Goal: Information Seeking & Learning: Learn about a topic

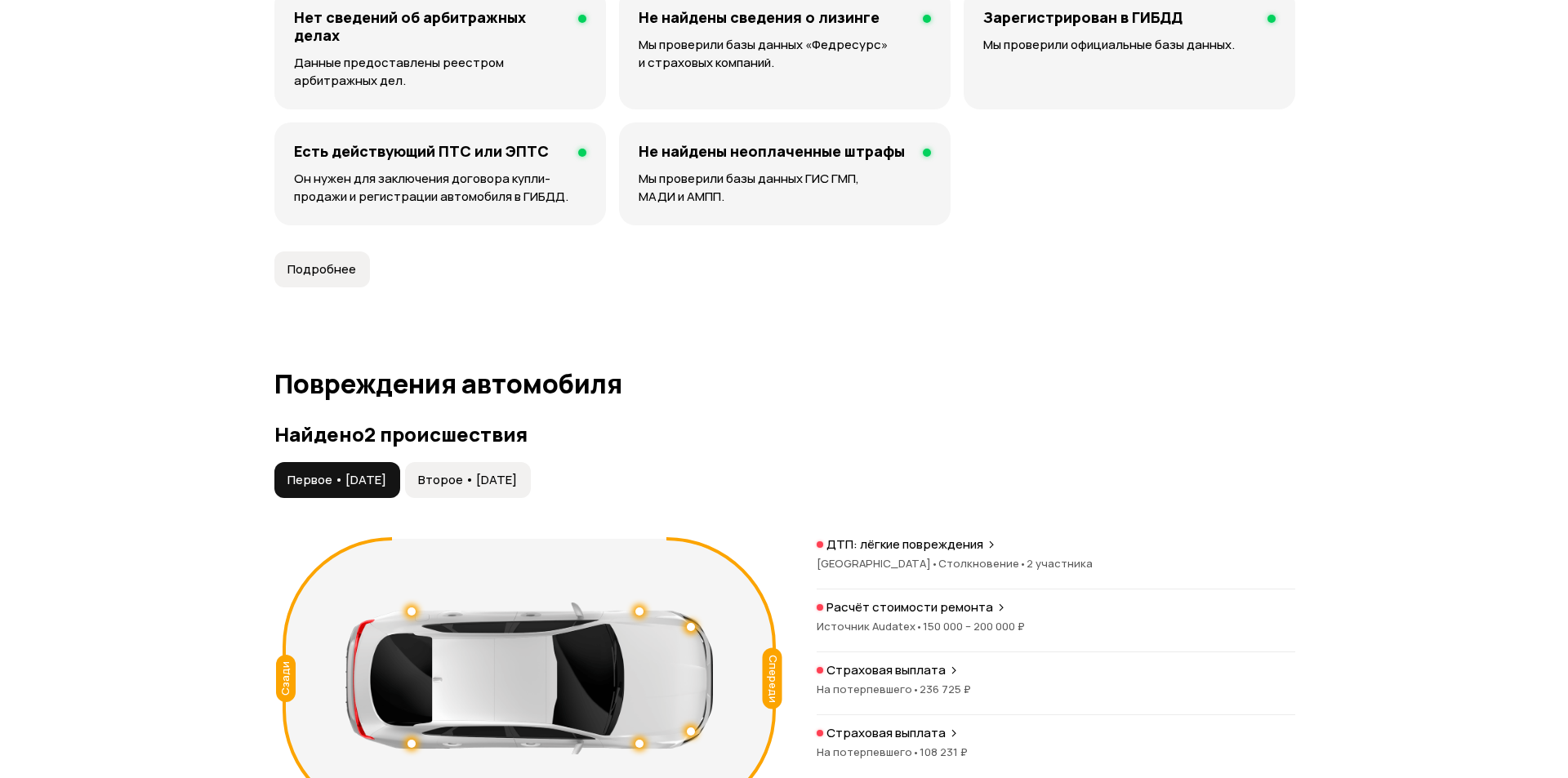
scroll to position [1649, 0]
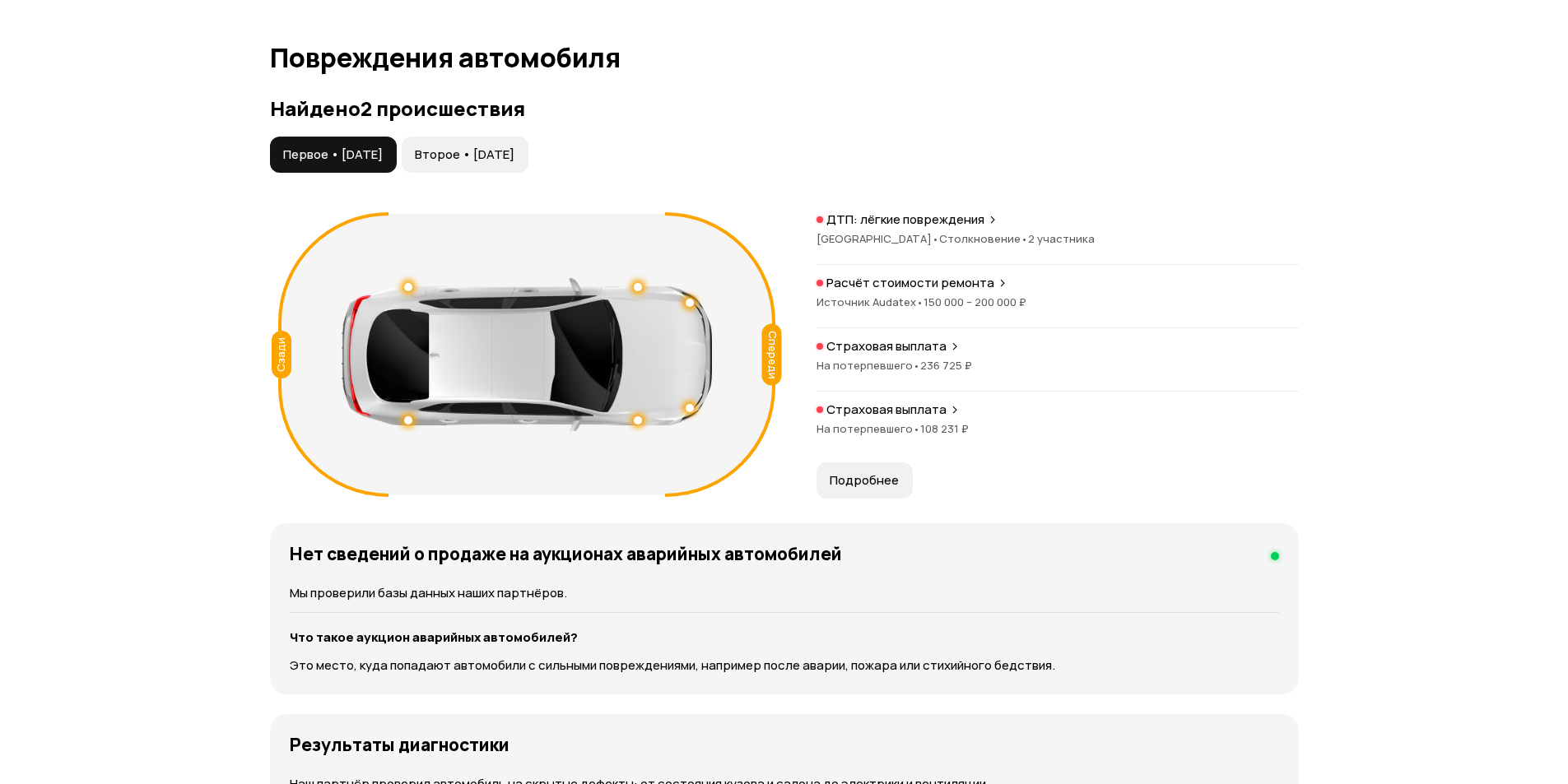
click at [498, 156] on span "Второе • [DATE]" at bounding box center [465, 155] width 99 height 17
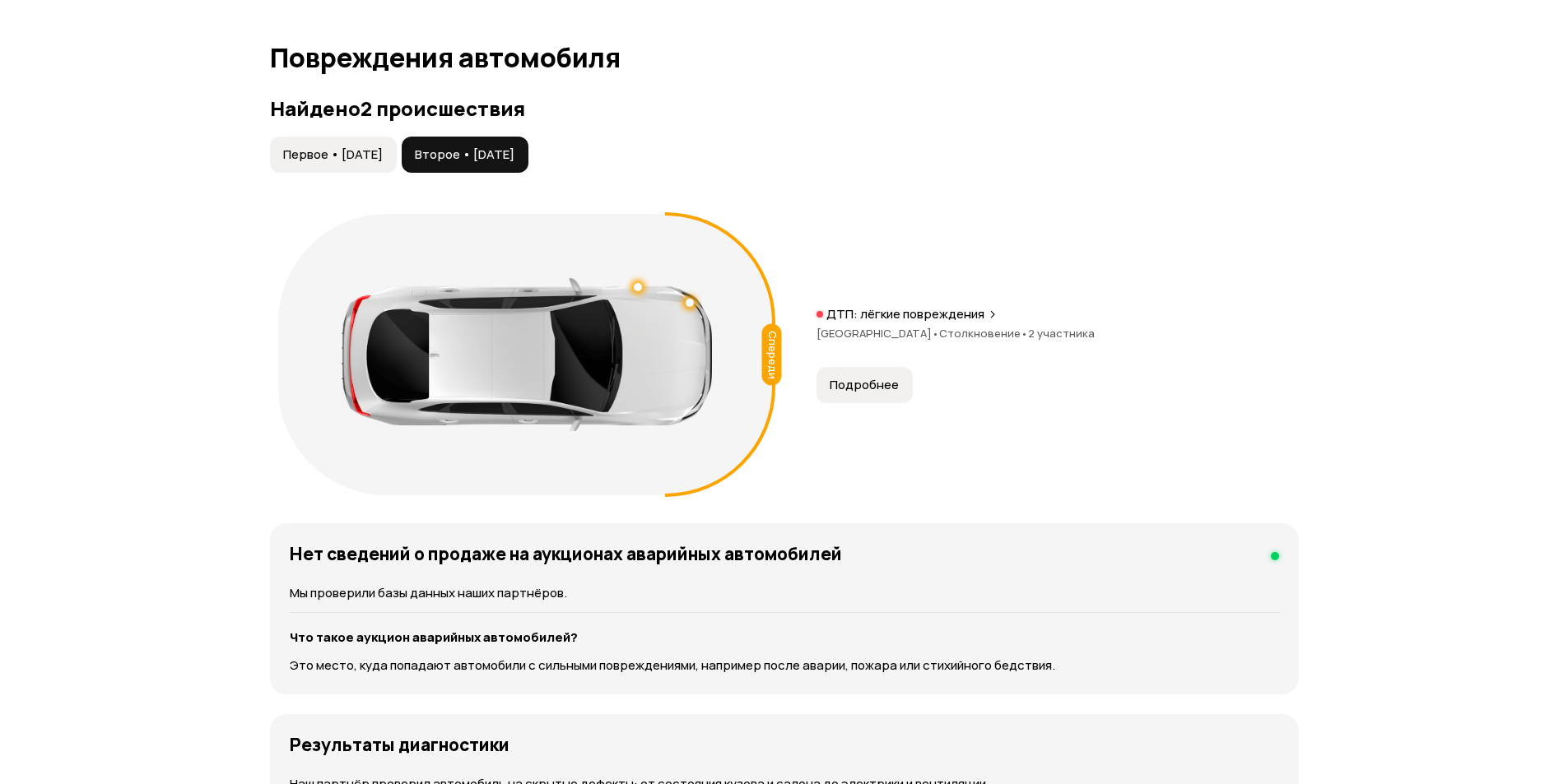
click at [879, 381] on span "Подробнее" at bounding box center [864, 386] width 69 height 17
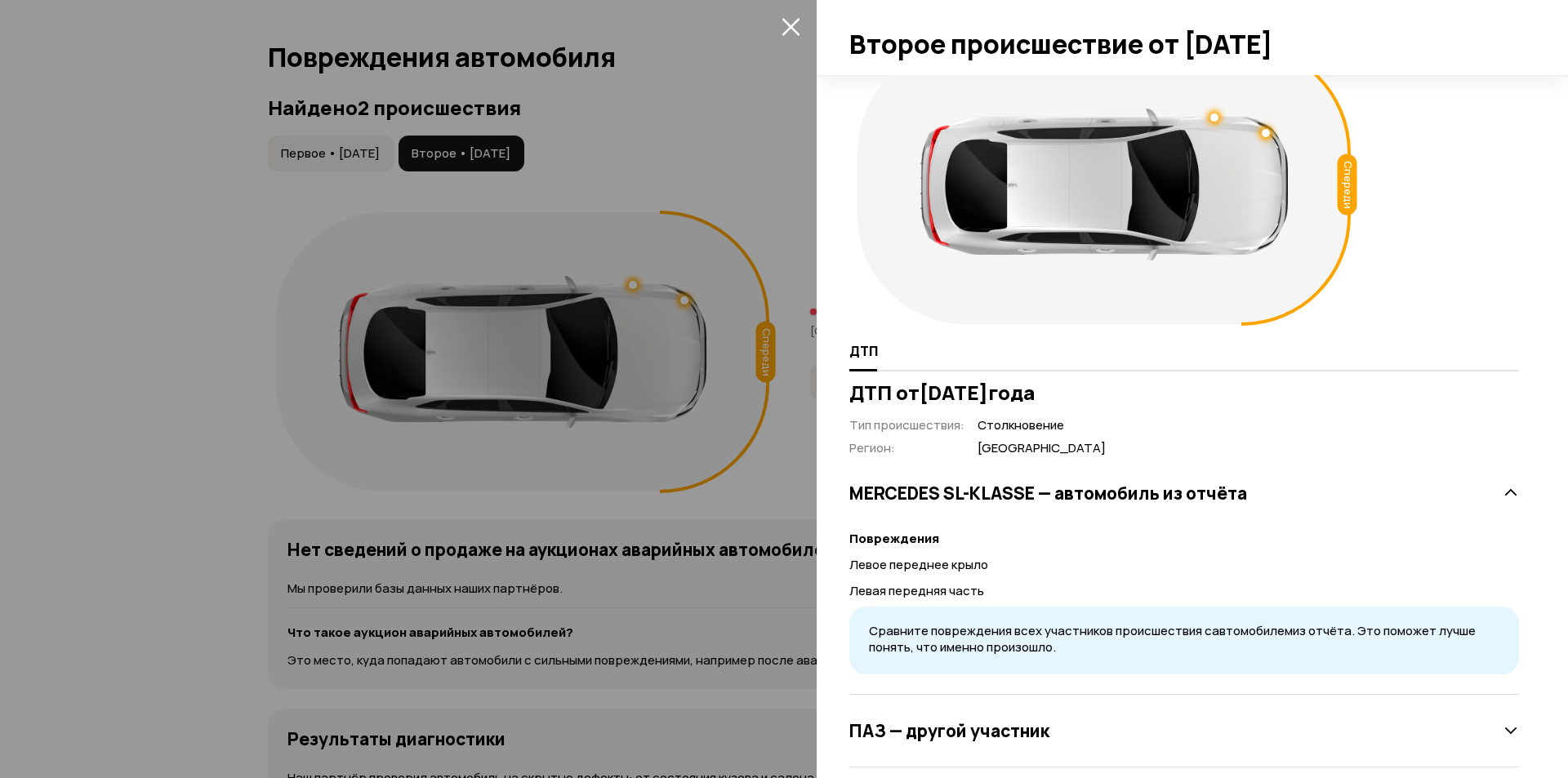
scroll to position [0, 0]
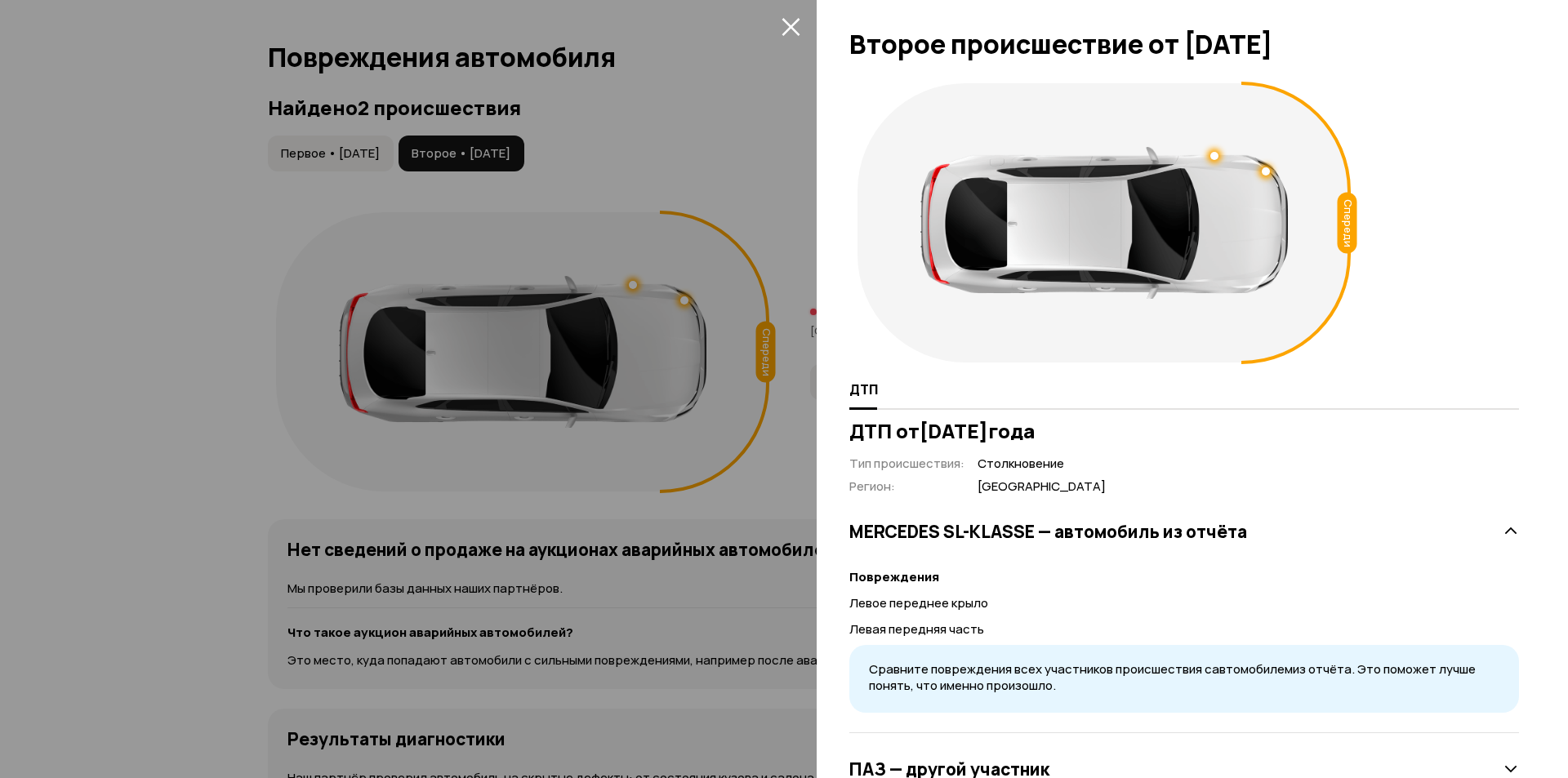
click at [729, 99] on div at bounding box center [784, 389] width 1568 height 778
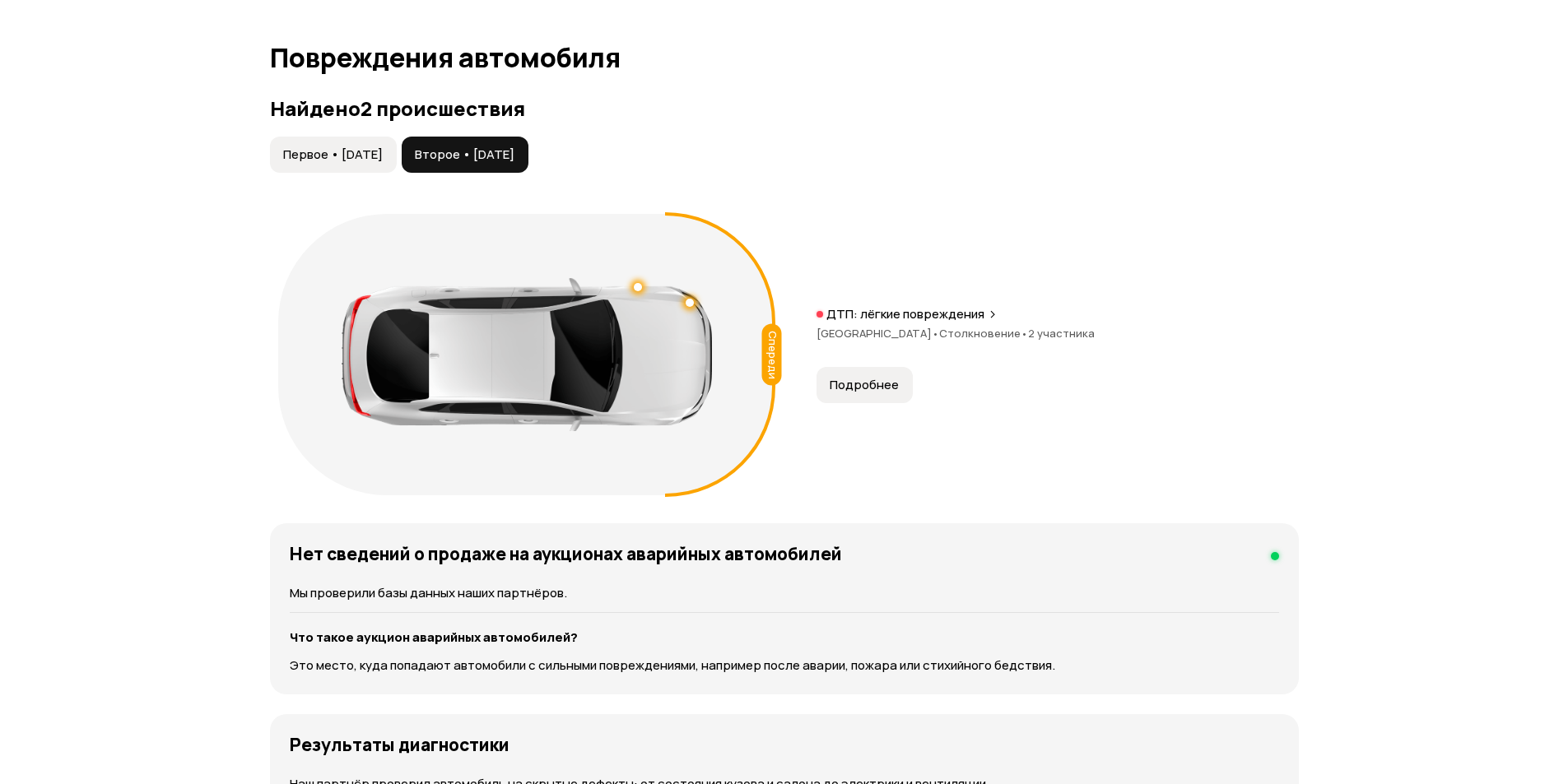
click at [345, 151] on span "Первое • [DATE]" at bounding box center [333, 155] width 99 height 17
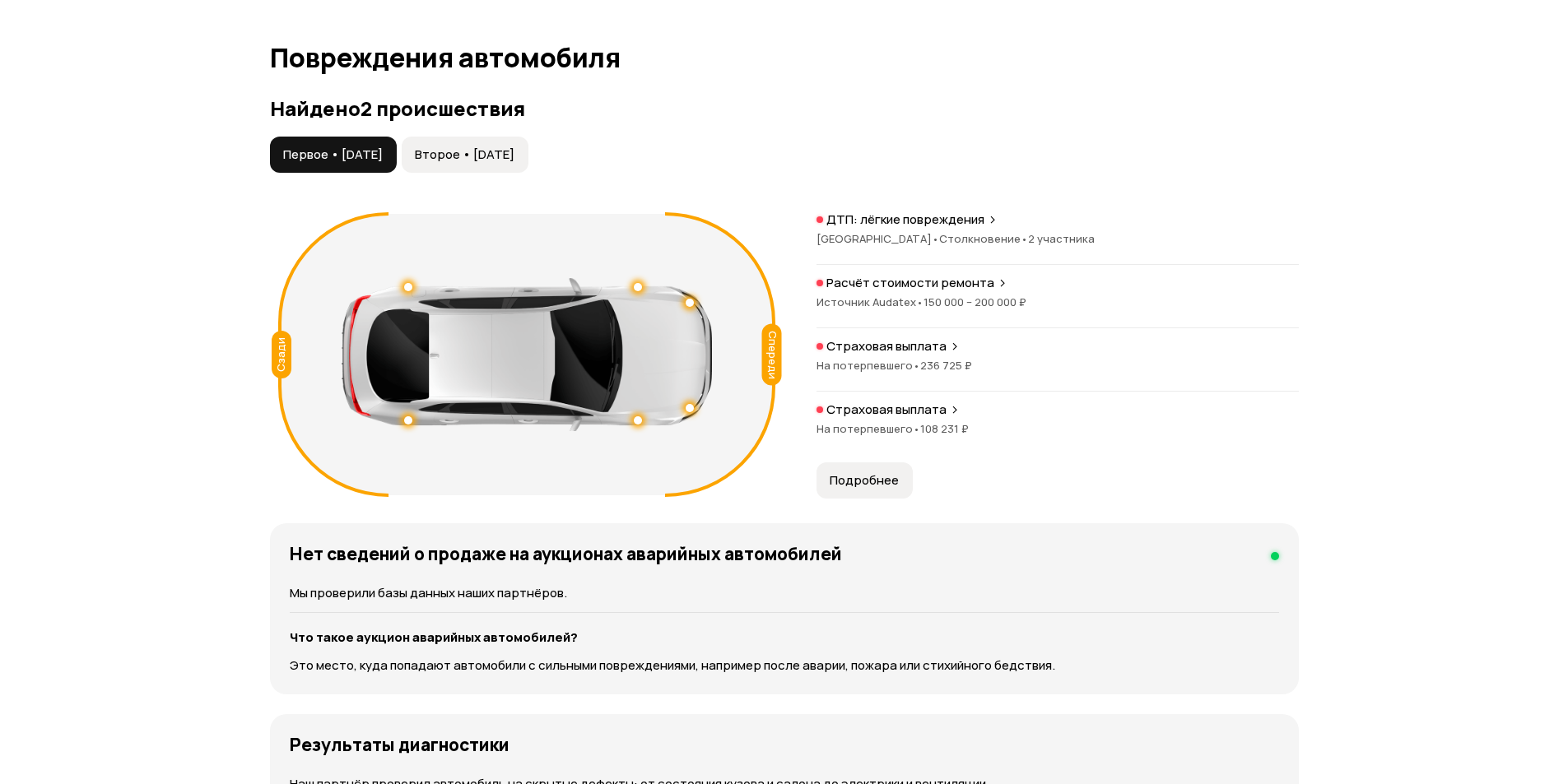
click at [876, 476] on span "Подробнее" at bounding box center [864, 481] width 69 height 17
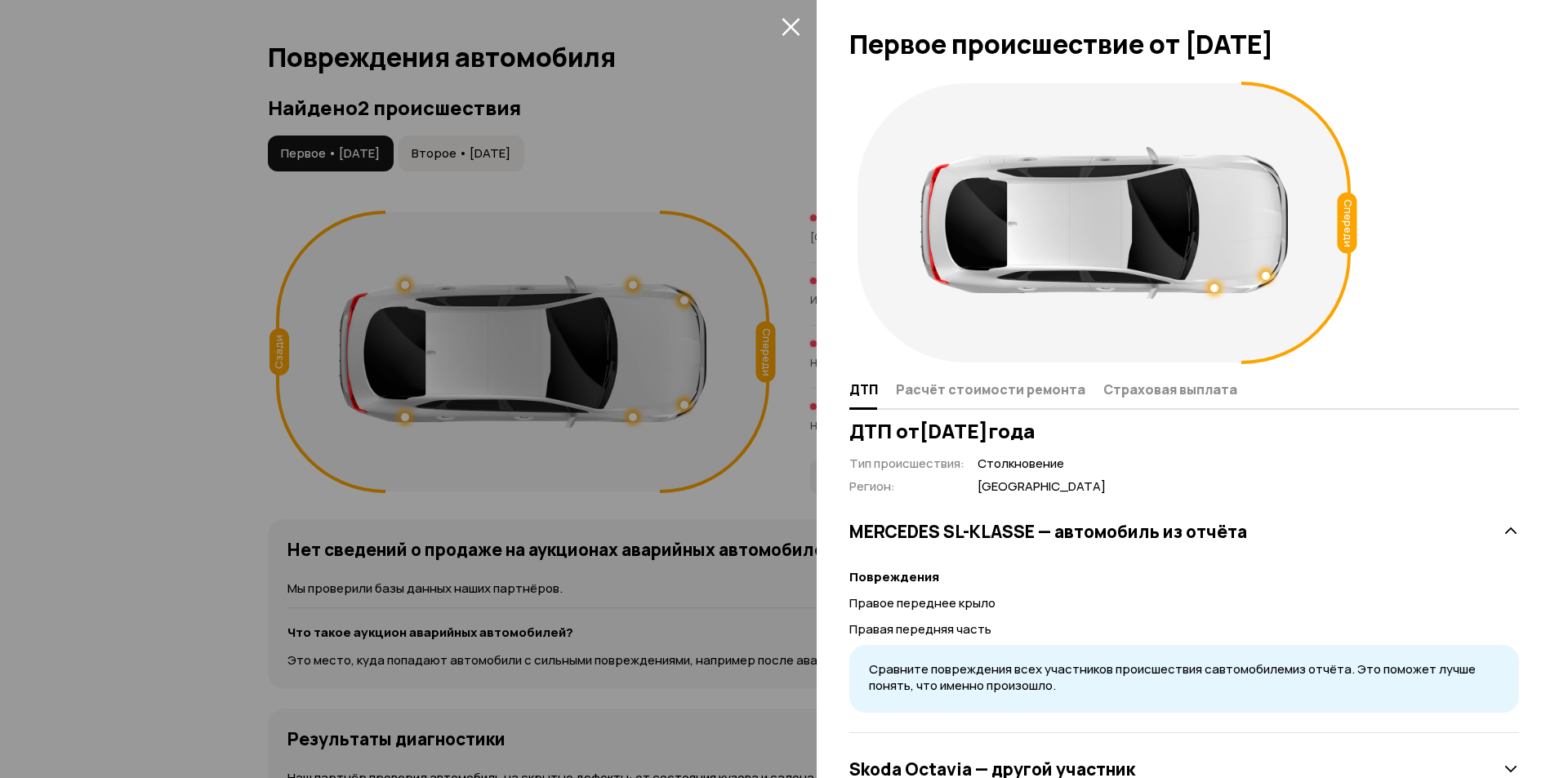
click at [656, 121] on div at bounding box center [784, 389] width 1568 height 778
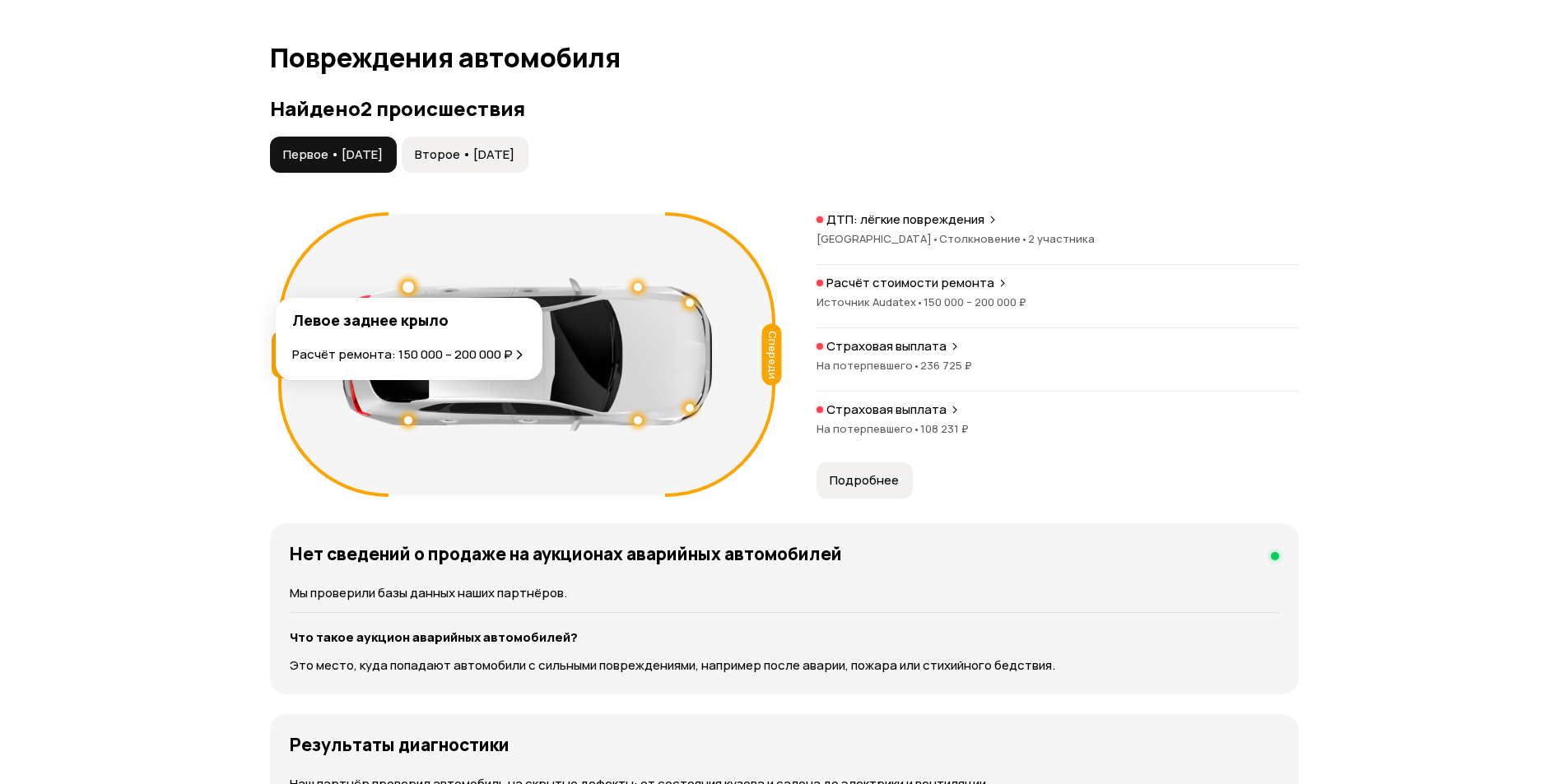
click at [406, 287] on div at bounding box center [408, 287] width 12 height 12
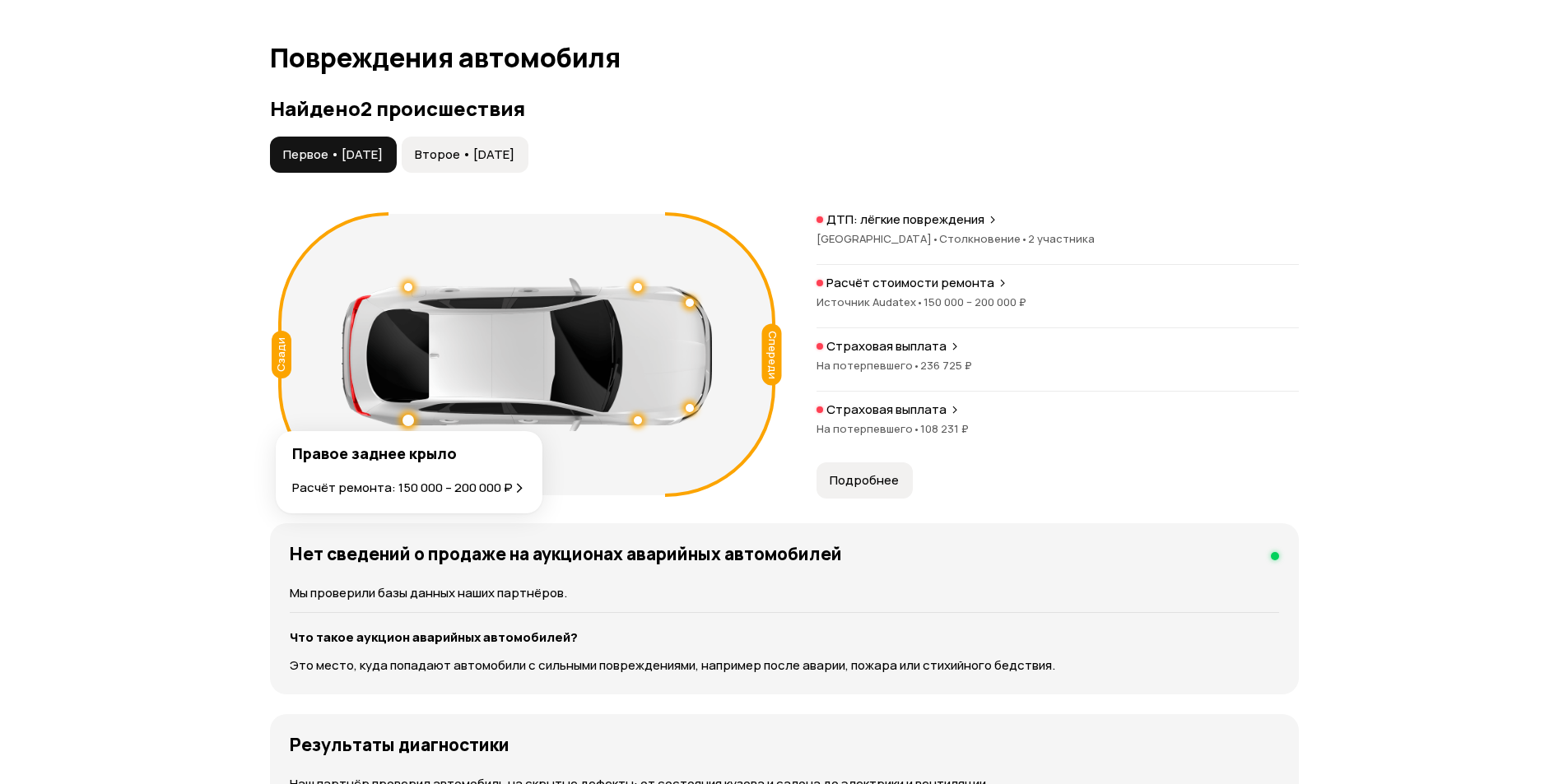
click at [405, 418] on div at bounding box center [408, 421] width 12 height 12
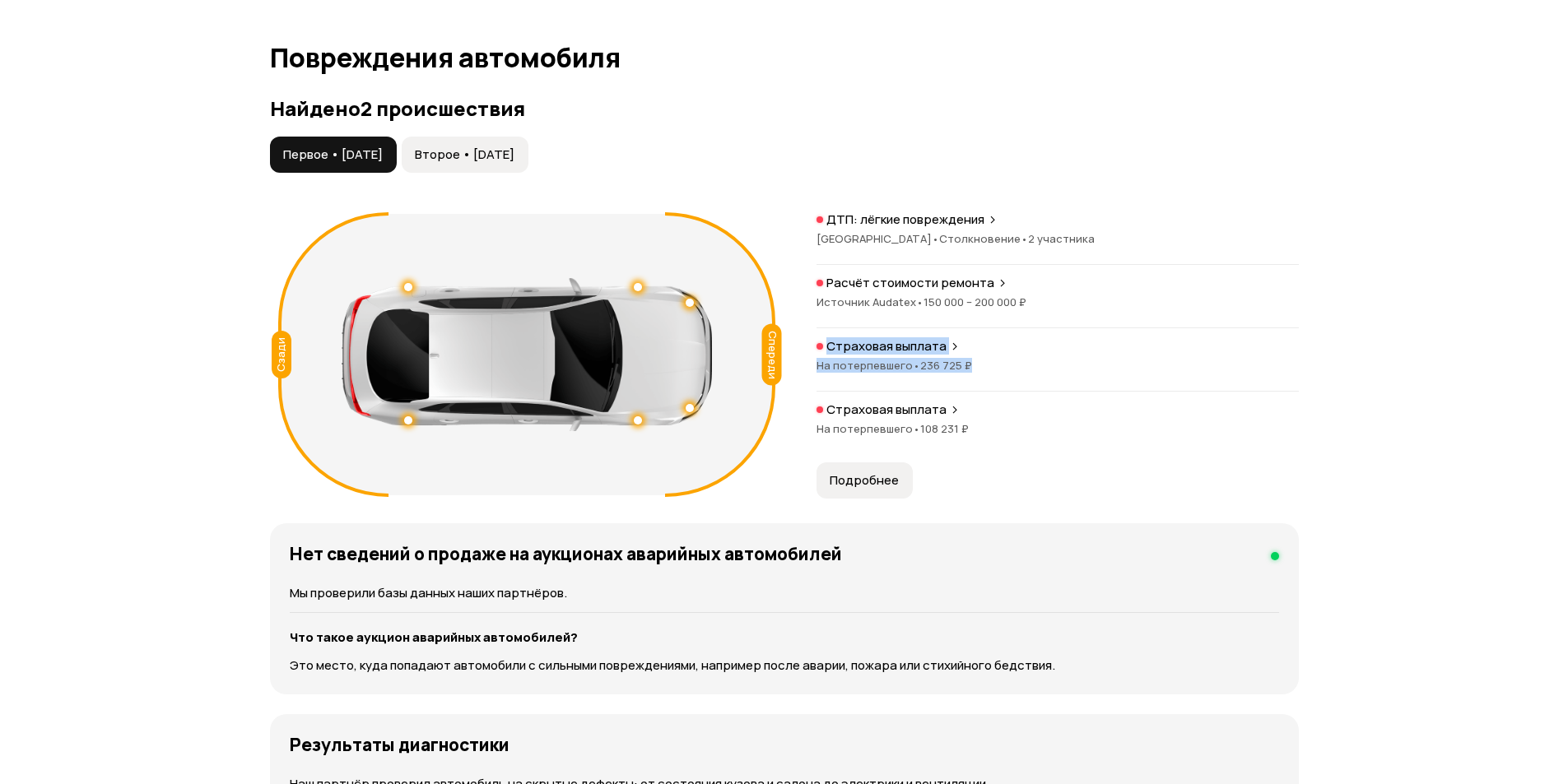
drag, startPoint x: 810, startPoint y: 337, endPoint x: 992, endPoint y: 381, distance: 187.2
click at [992, 381] on div "Спереди Сзади ДТП: лёгкие повреждения [GEOGRAPHIC_DATA] • Столкновение • 2 учас…" at bounding box center [784, 355] width 1029 height 297
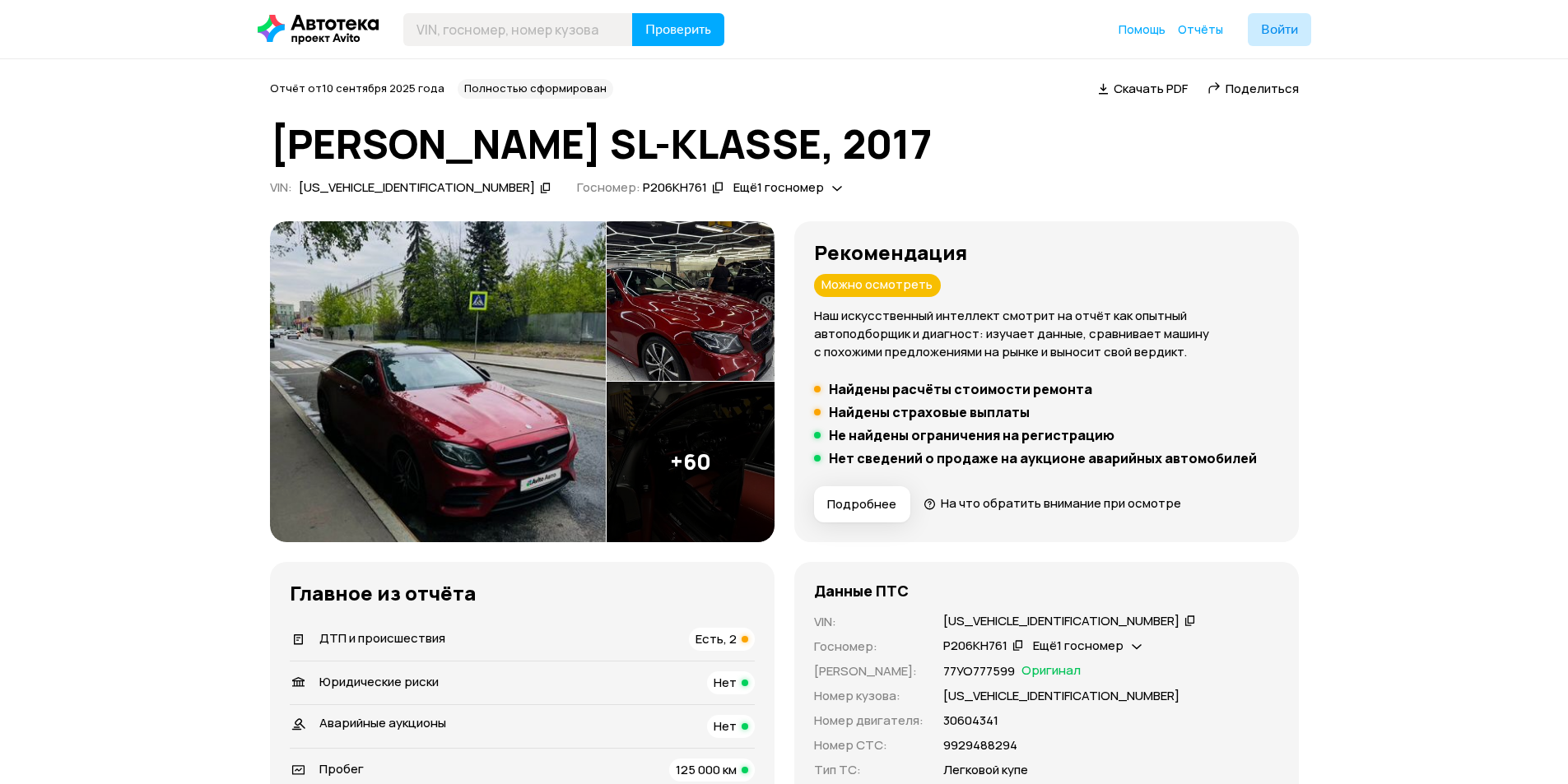
click at [1077, 507] on span "На что обратить внимание при осмотре" at bounding box center [1060, 503] width 240 height 18
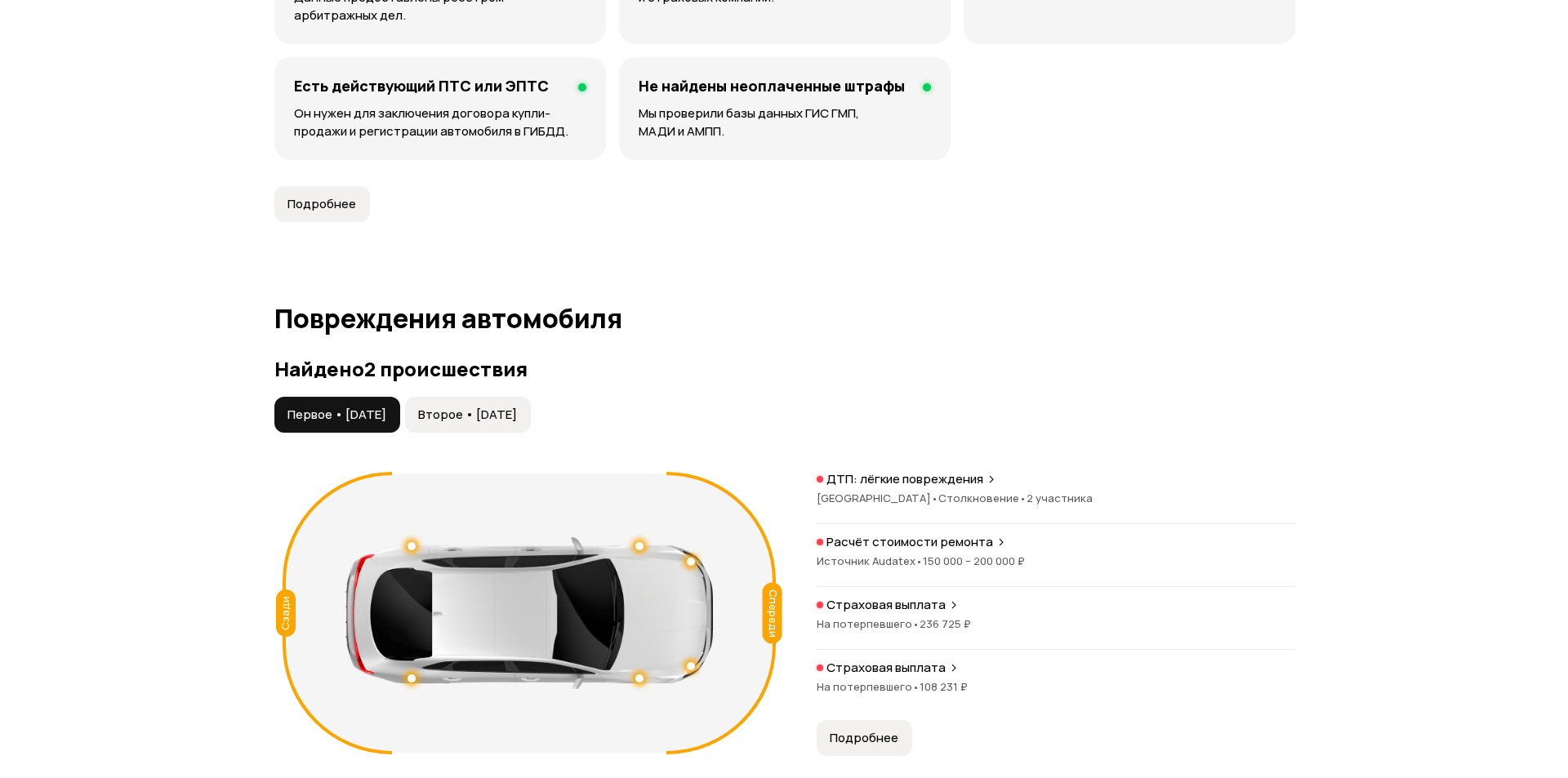
scroll to position [1634, 0]
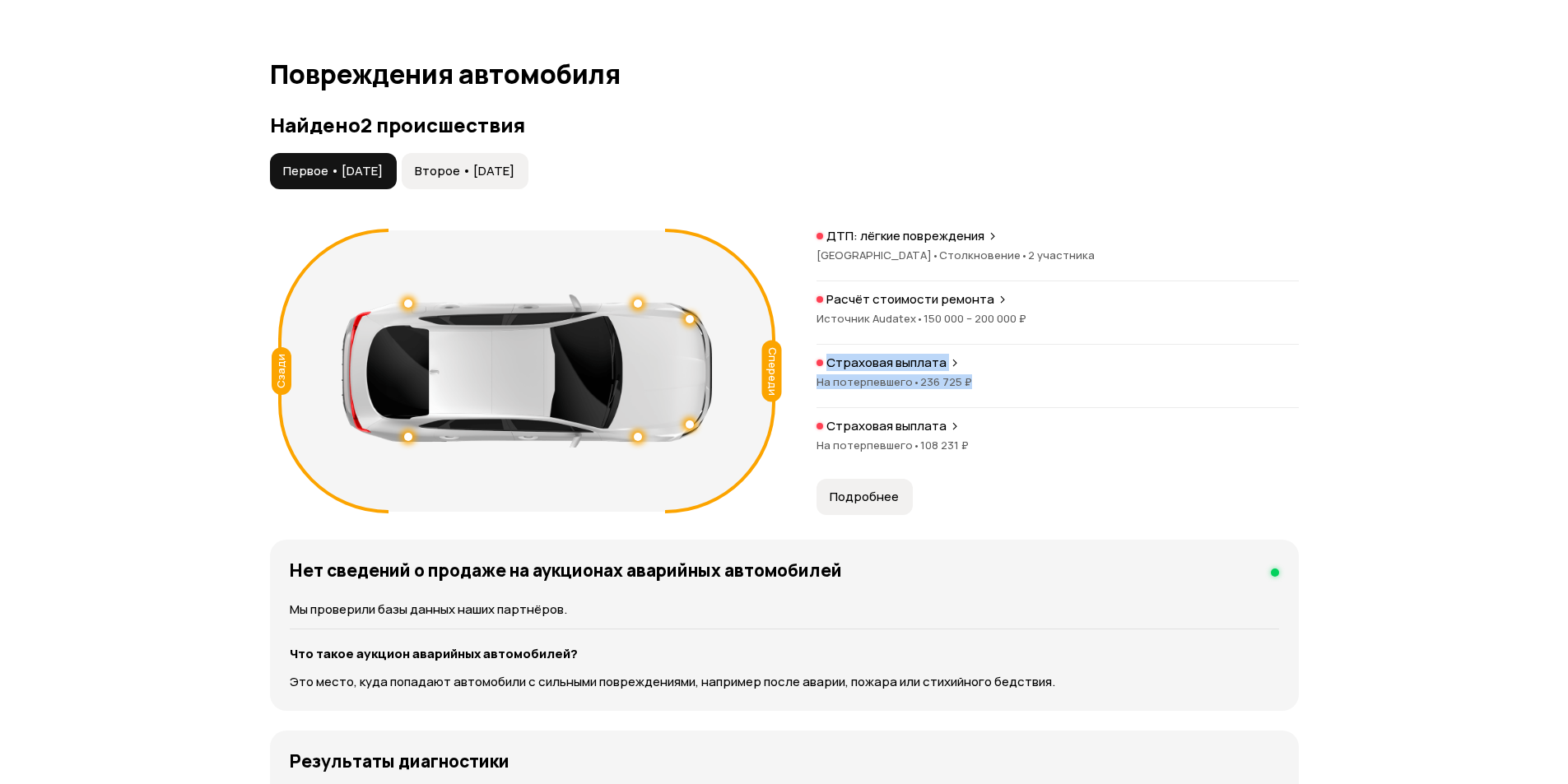
drag, startPoint x: 812, startPoint y: 355, endPoint x: 1019, endPoint y: 387, distance: 209.5
click at [1019, 387] on div "Спереди Сзади ДТП: лёгкие повреждения [GEOGRAPHIC_DATA] • Столкновение • 2 учас…" at bounding box center [784, 371] width 1029 height 297
drag, startPoint x: 807, startPoint y: 363, endPoint x: 976, endPoint y: 457, distance: 193.4
click at [976, 457] on div "Спереди Сзади ДТП: лёгкие повреждения [GEOGRAPHIC_DATA] • Столкновение • 2 учас…" at bounding box center [784, 371] width 1029 height 297
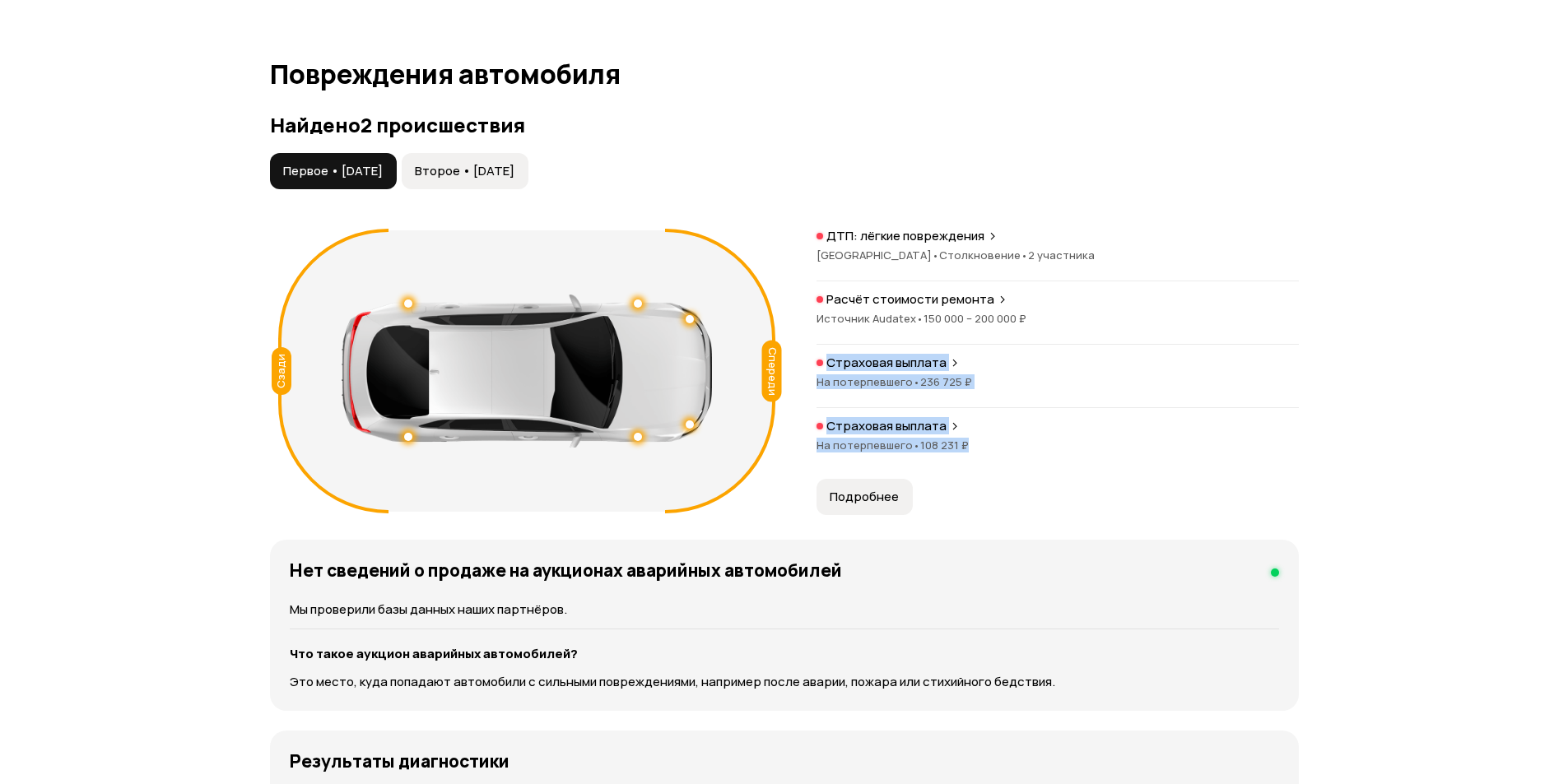
click at [859, 496] on span "Подробнее" at bounding box center [864, 497] width 69 height 17
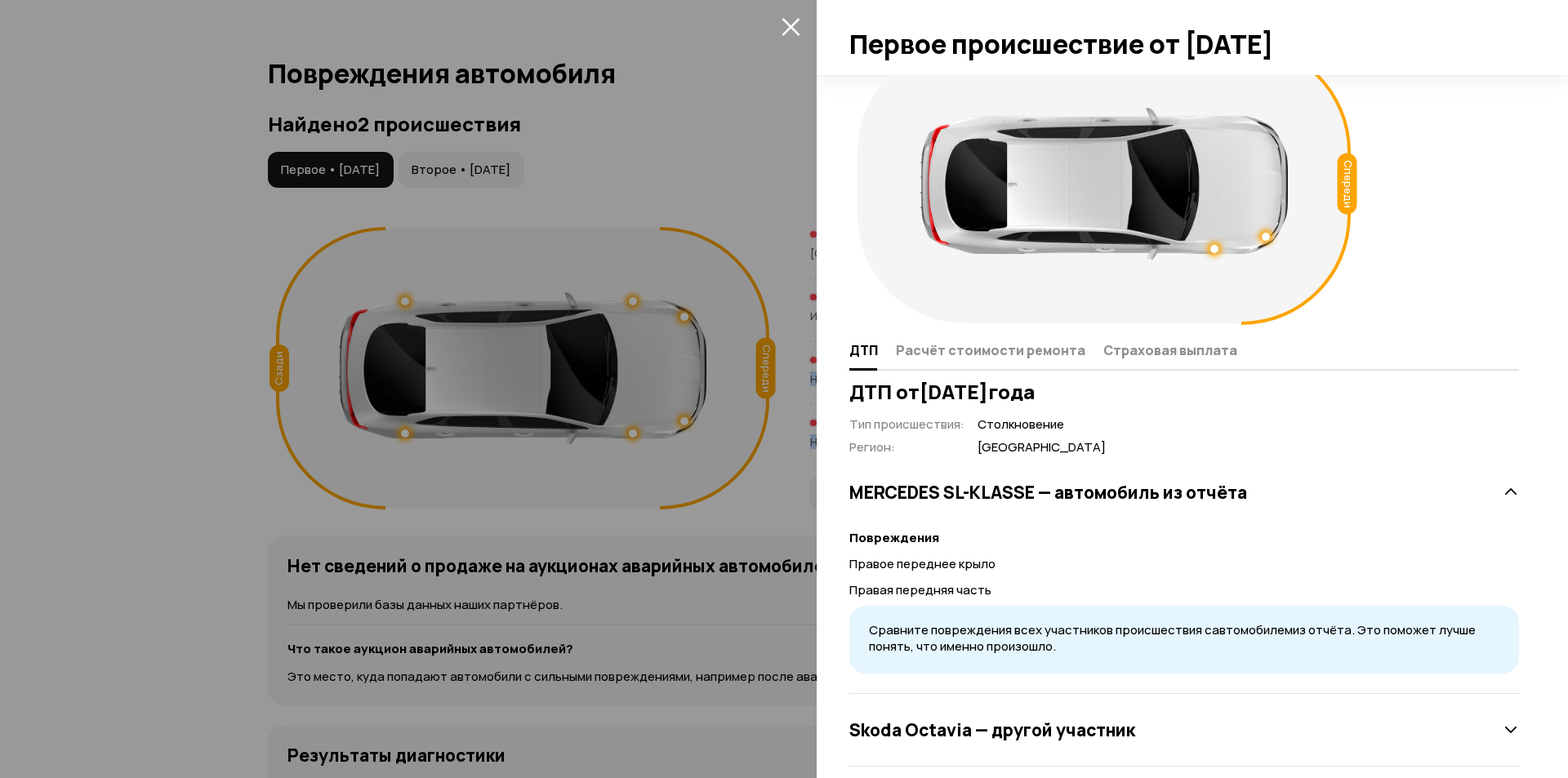
scroll to position [60, 0]
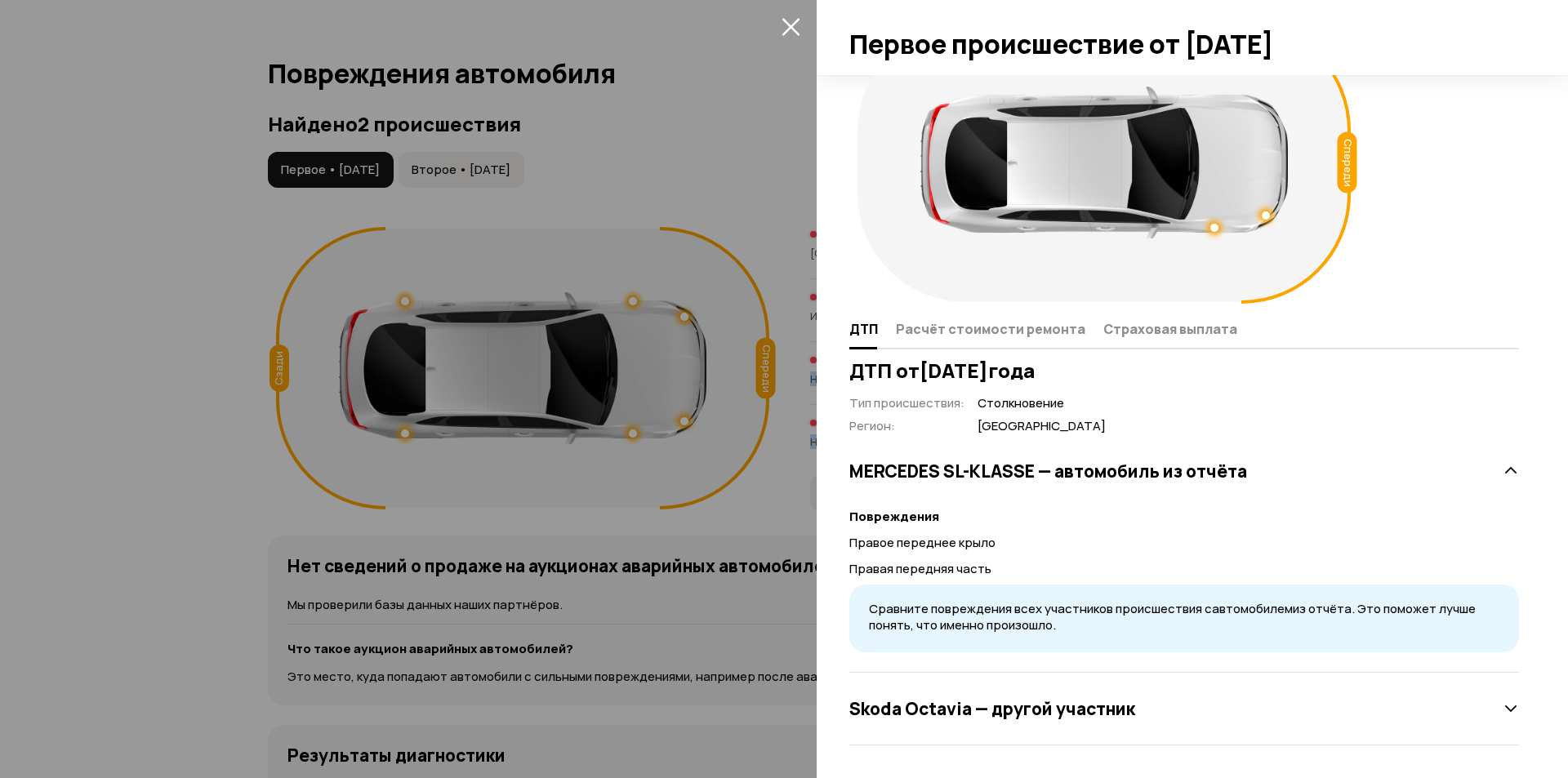
click at [1038, 705] on h3 "Skoda Octavia — другой участник" at bounding box center [992, 708] width 286 height 21
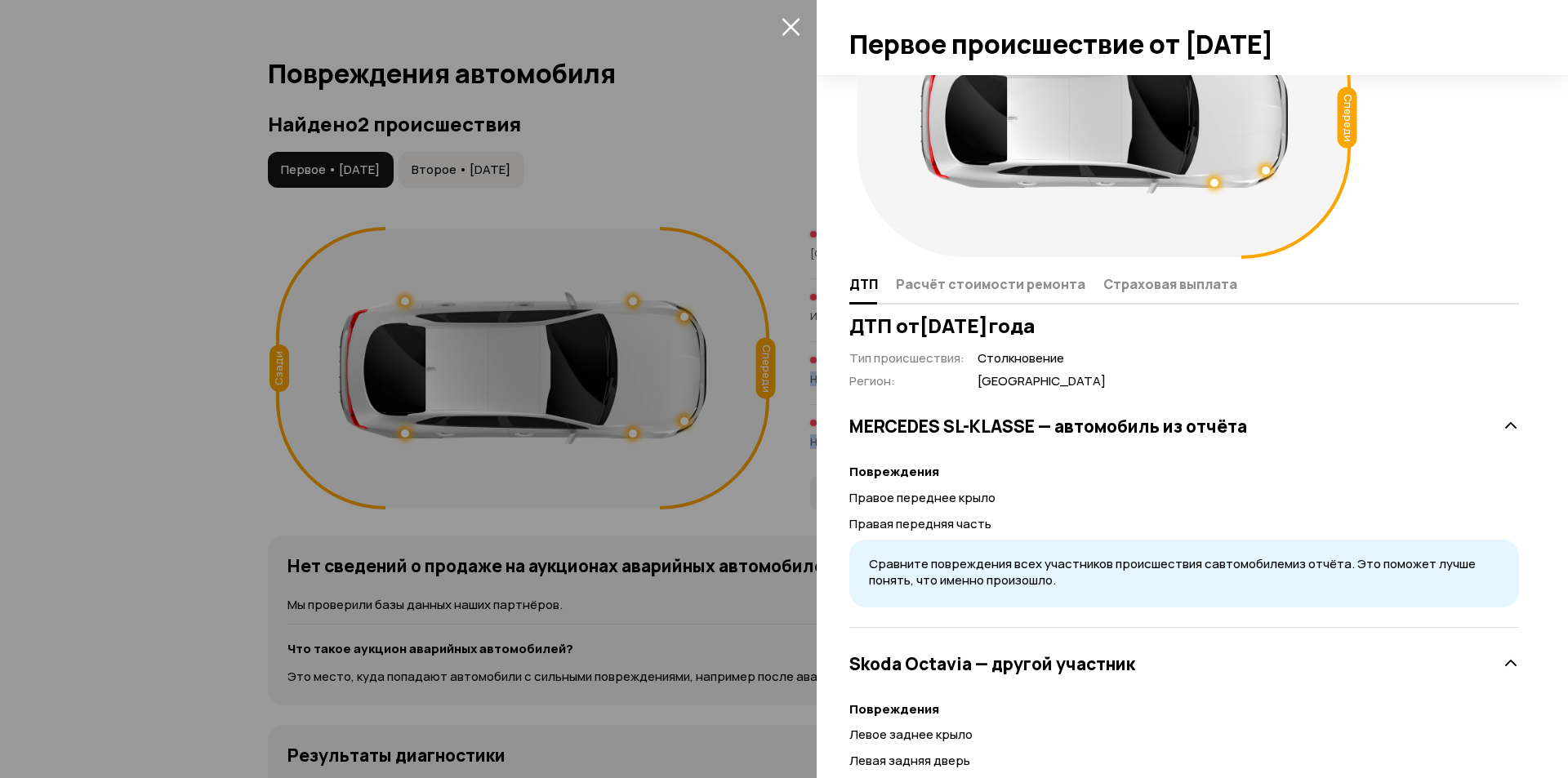
scroll to position [0, 0]
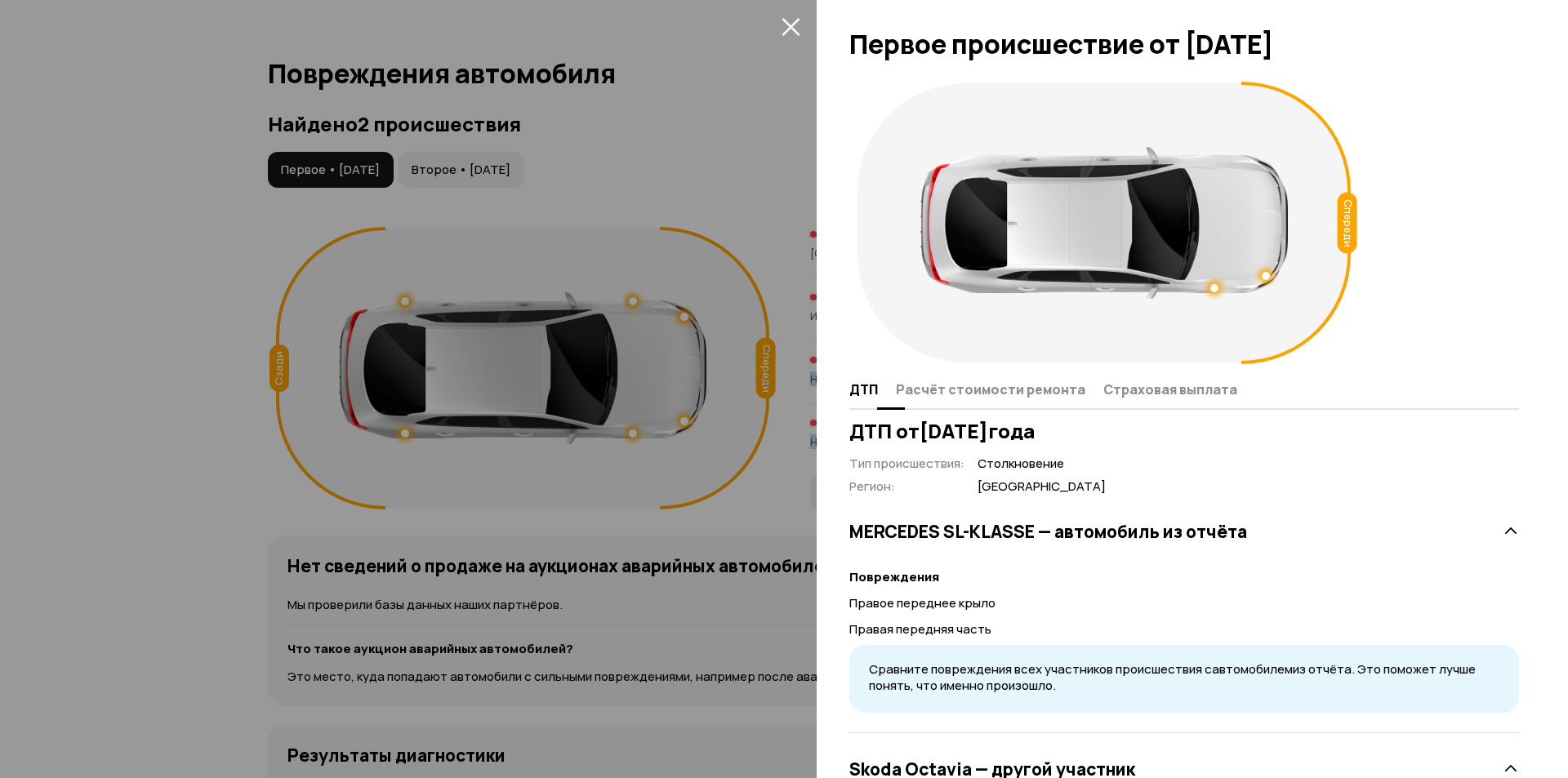
click at [1184, 399] on button "Страховая выплата" at bounding box center [1168, 389] width 138 height 32
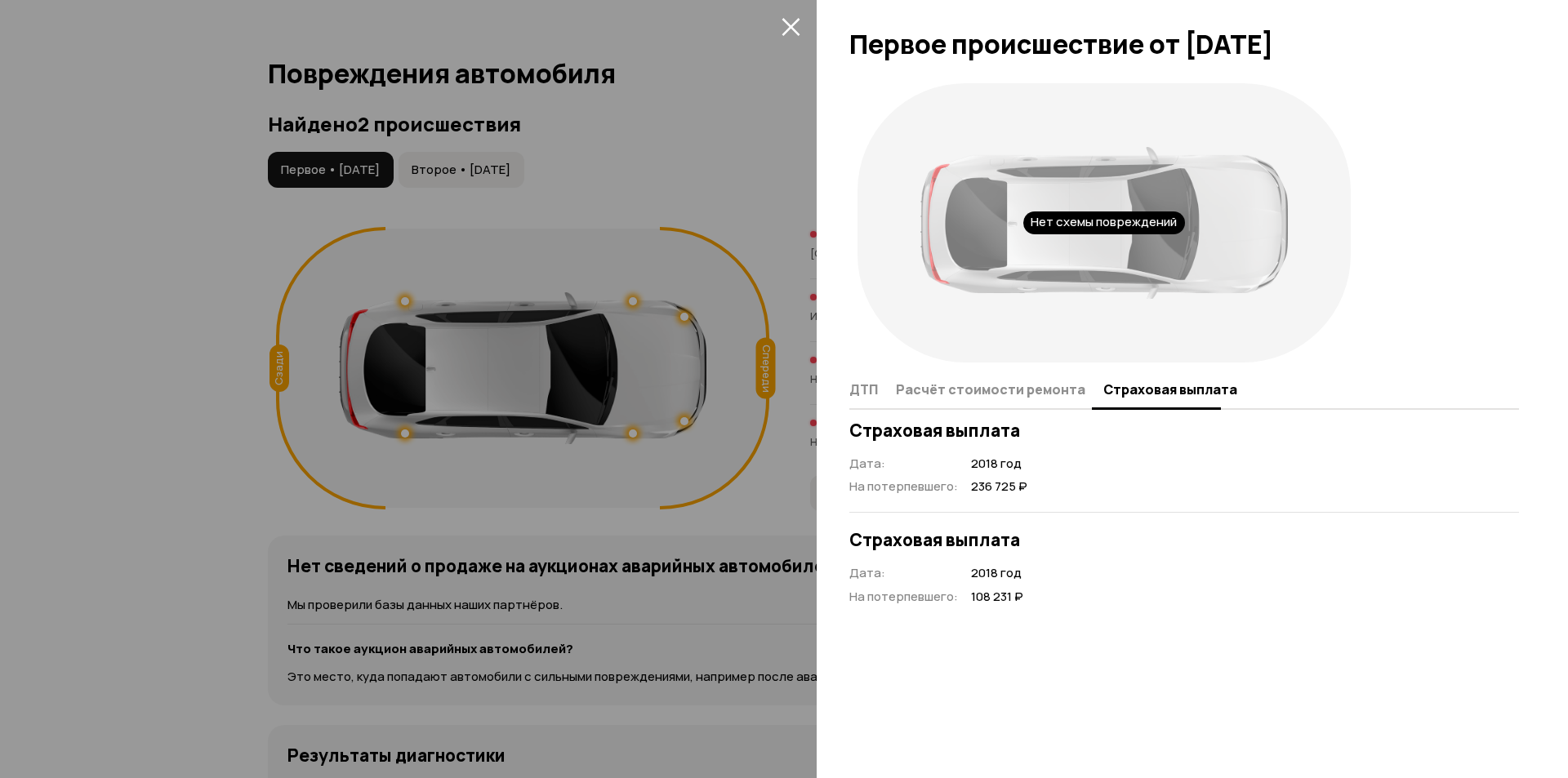
click at [735, 108] on div at bounding box center [784, 389] width 1568 height 778
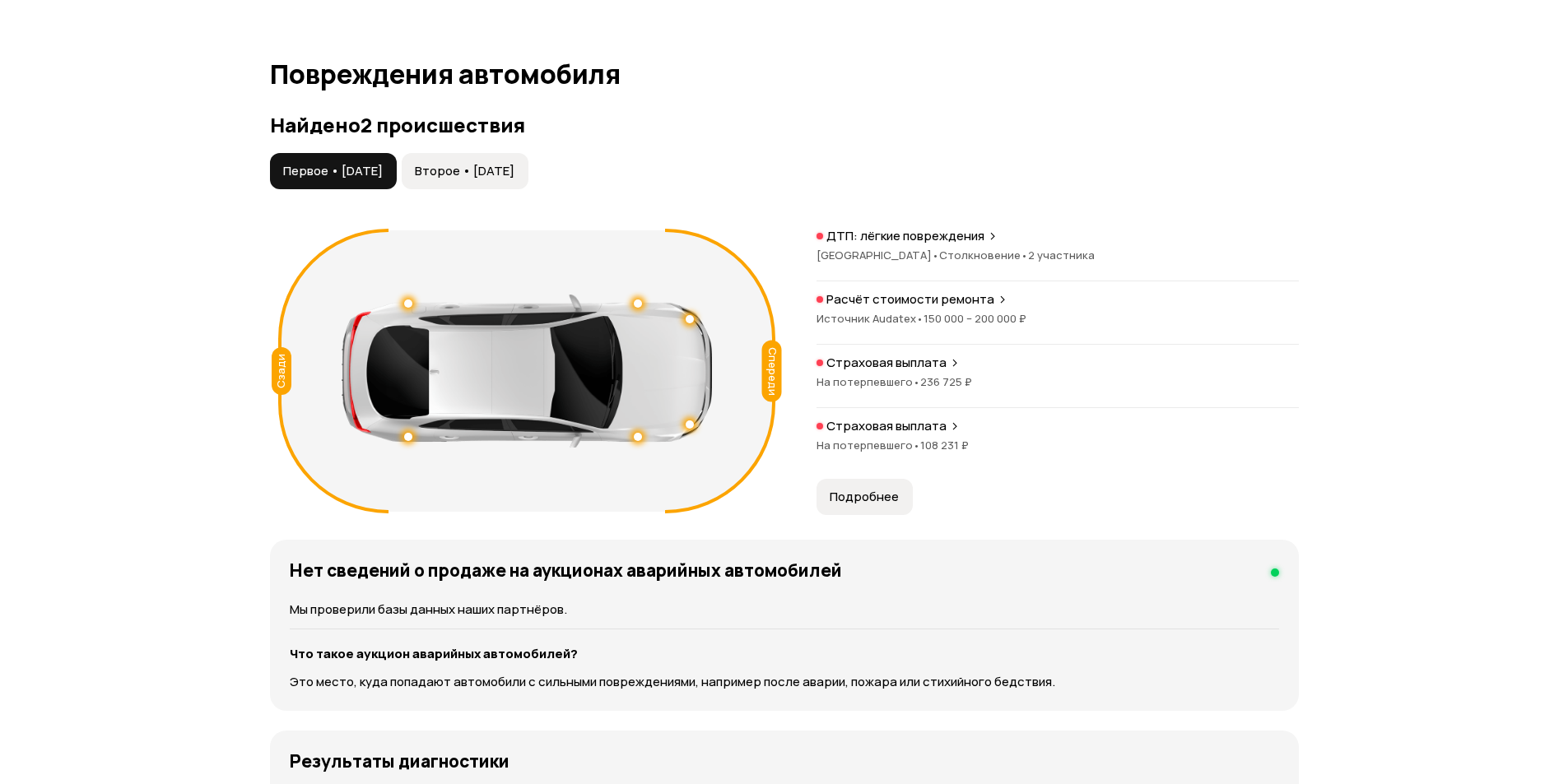
click at [929, 162] on div "Первое • [DATE] Второе • [DATE]" at bounding box center [784, 171] width 1029 height 36
click at [879, 499] on span "Подробнее" at bounding box center [864, 497] width 69 height 17
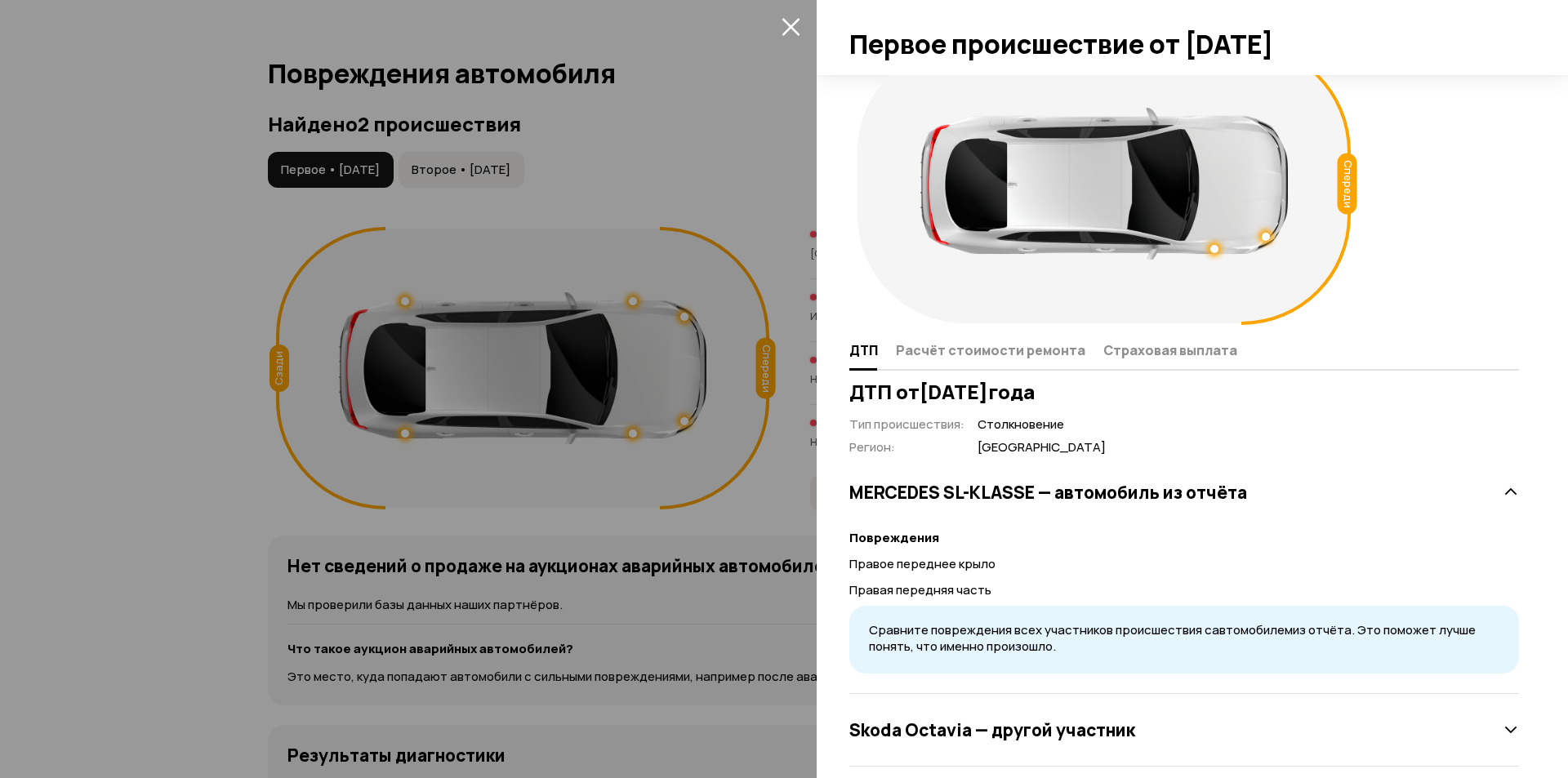
scroll to position [60, 0]
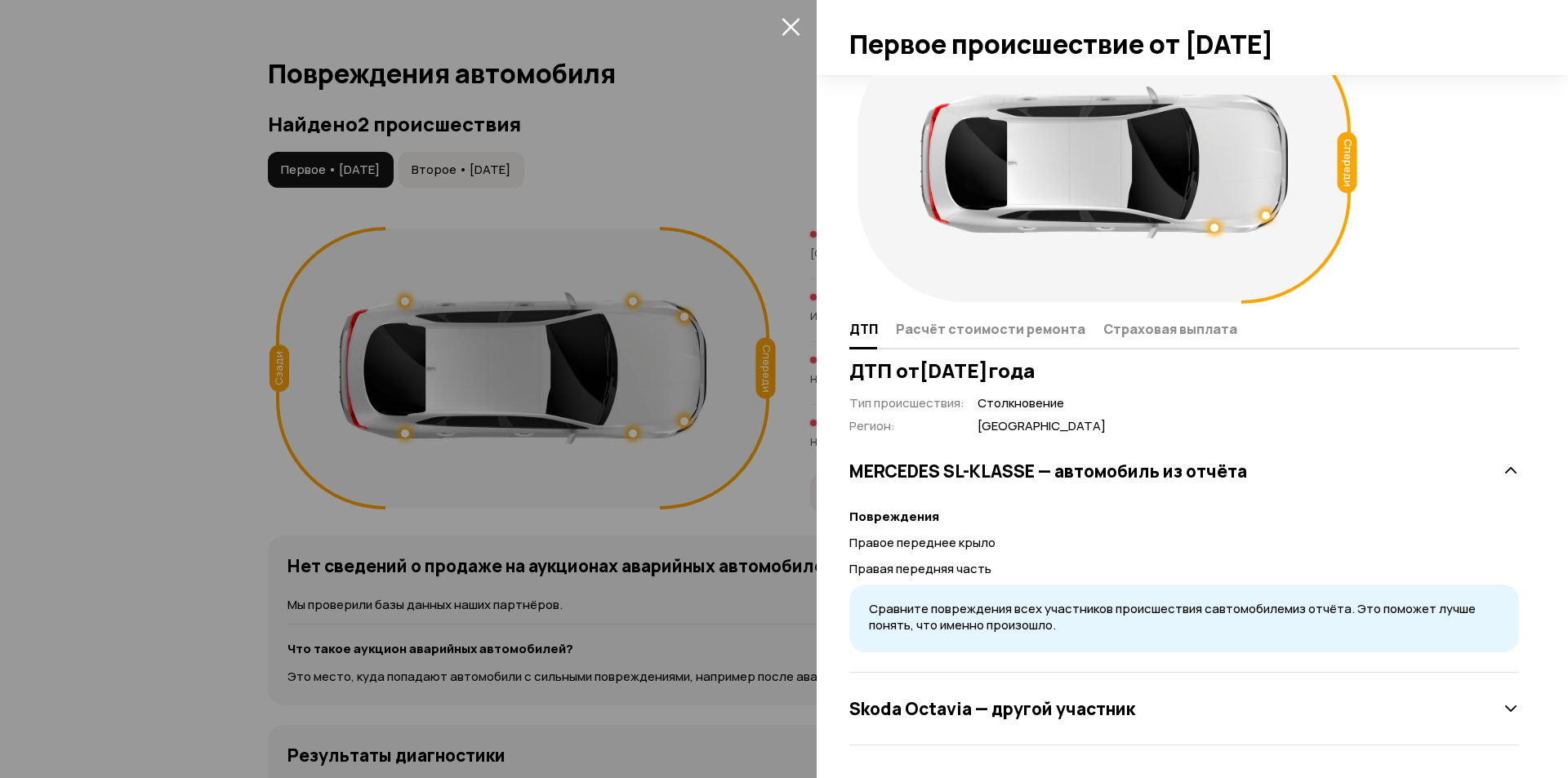
click at [993, 710] on h3 "Skoda Octavia — другой участник" at bounding box center [992, 708] width 286 height 21
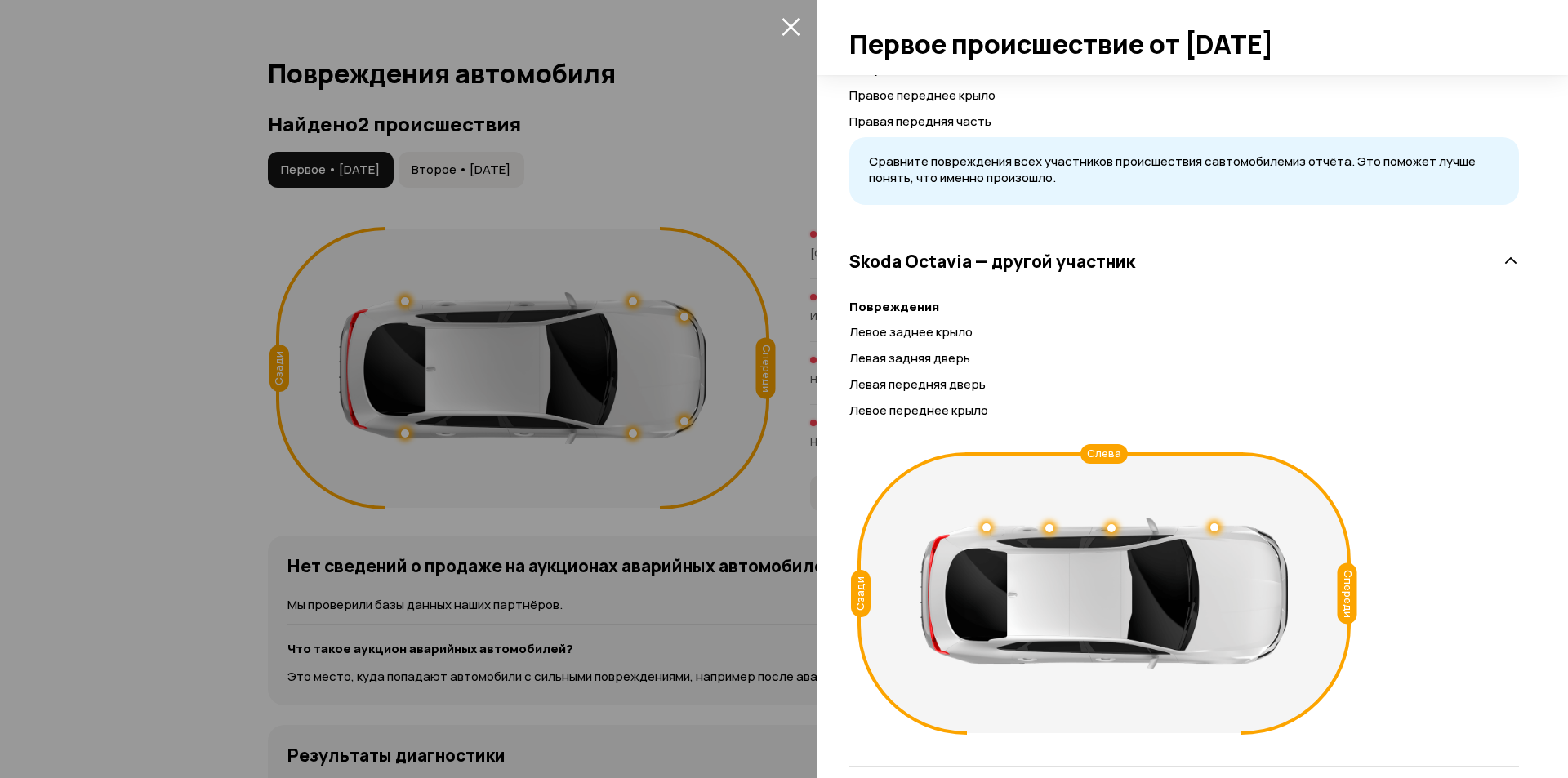
scroll to position [530, 0]
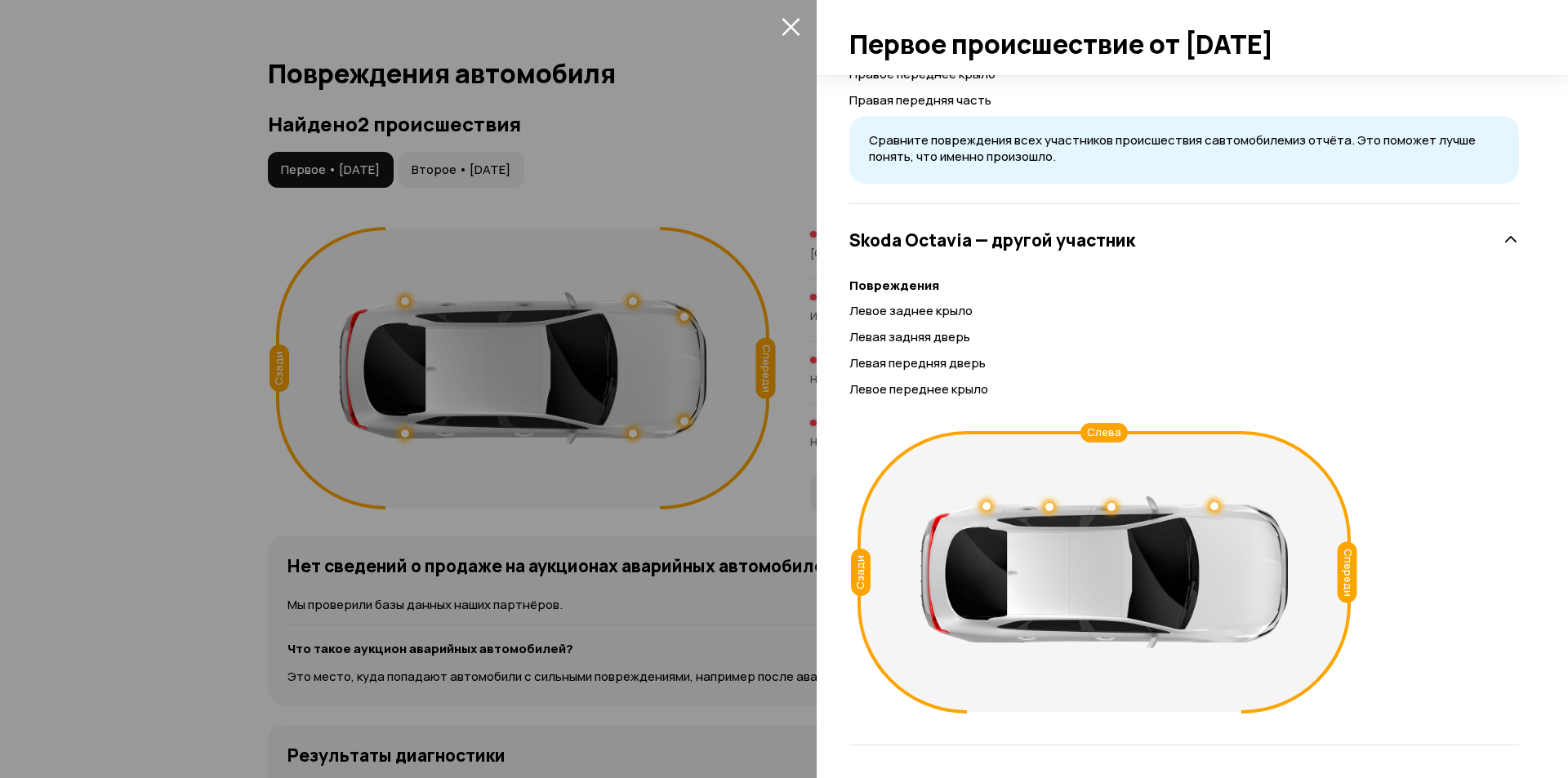
click at [789, 20] on icon "закрыть" at bounding box center [791, 27] width 19 height 19
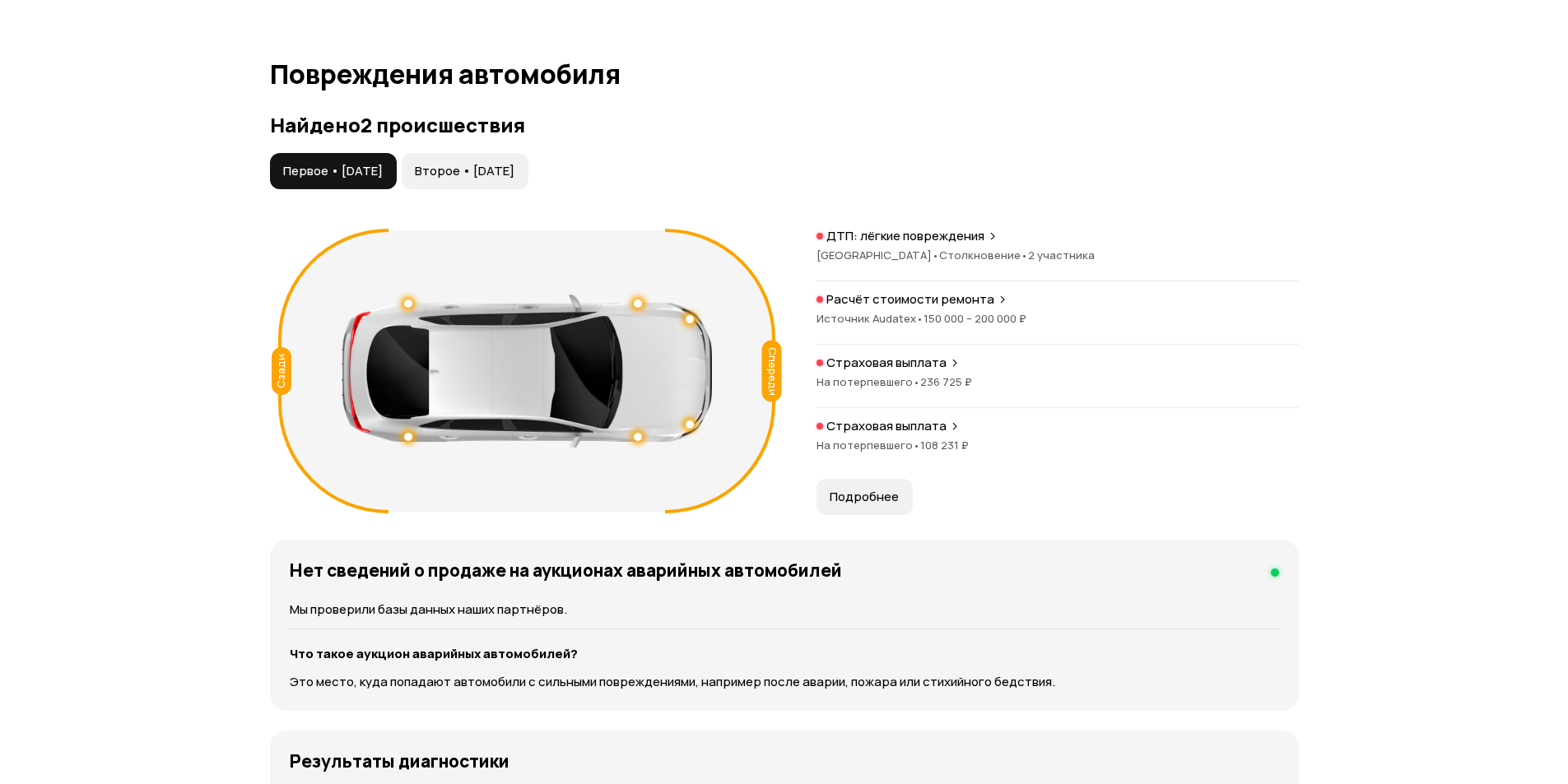
click at [862, 497] on span "Подробнее" at bounding box center [864, 497] width 69 height 17
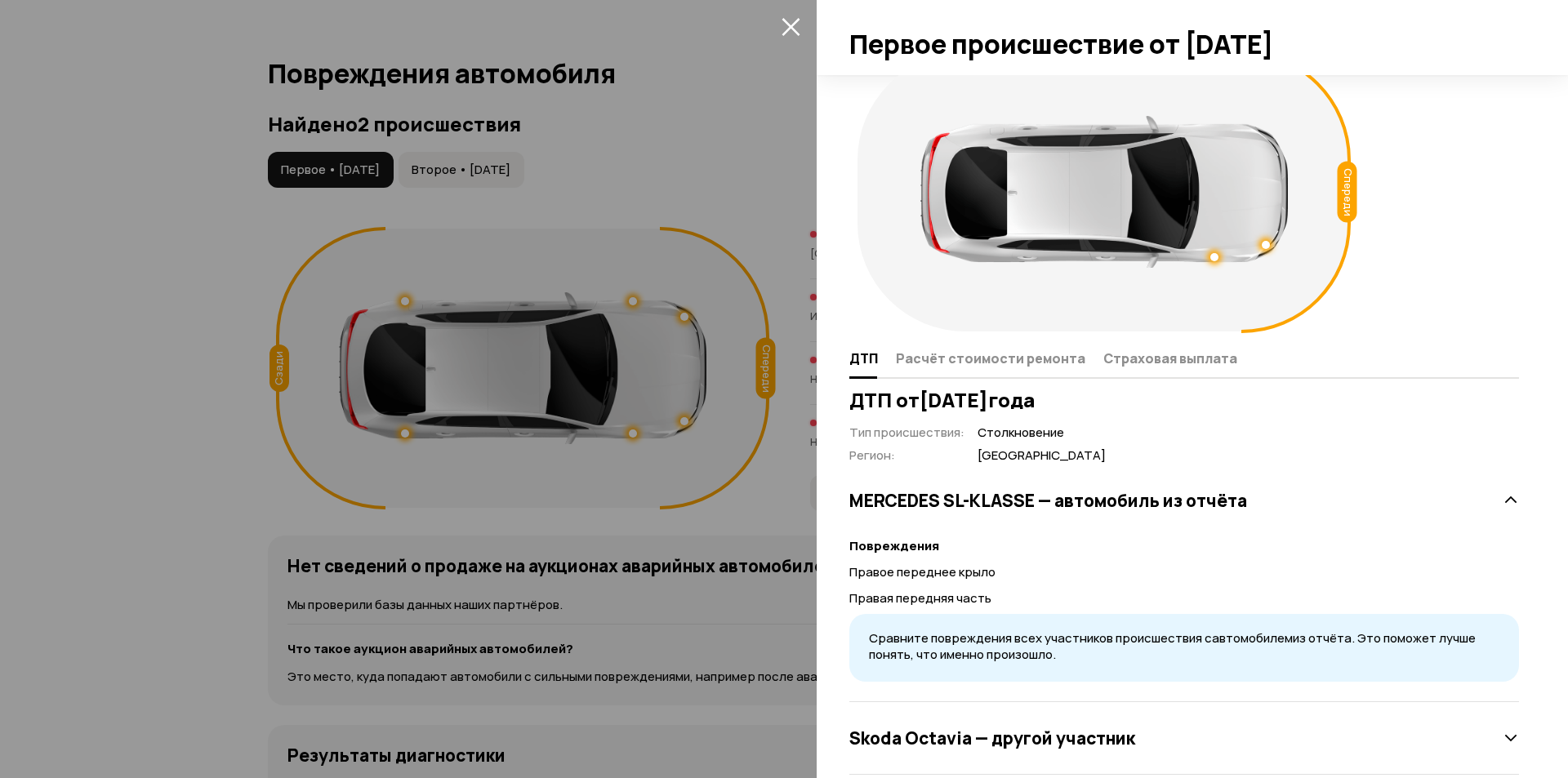
scroll to position [60, 0]
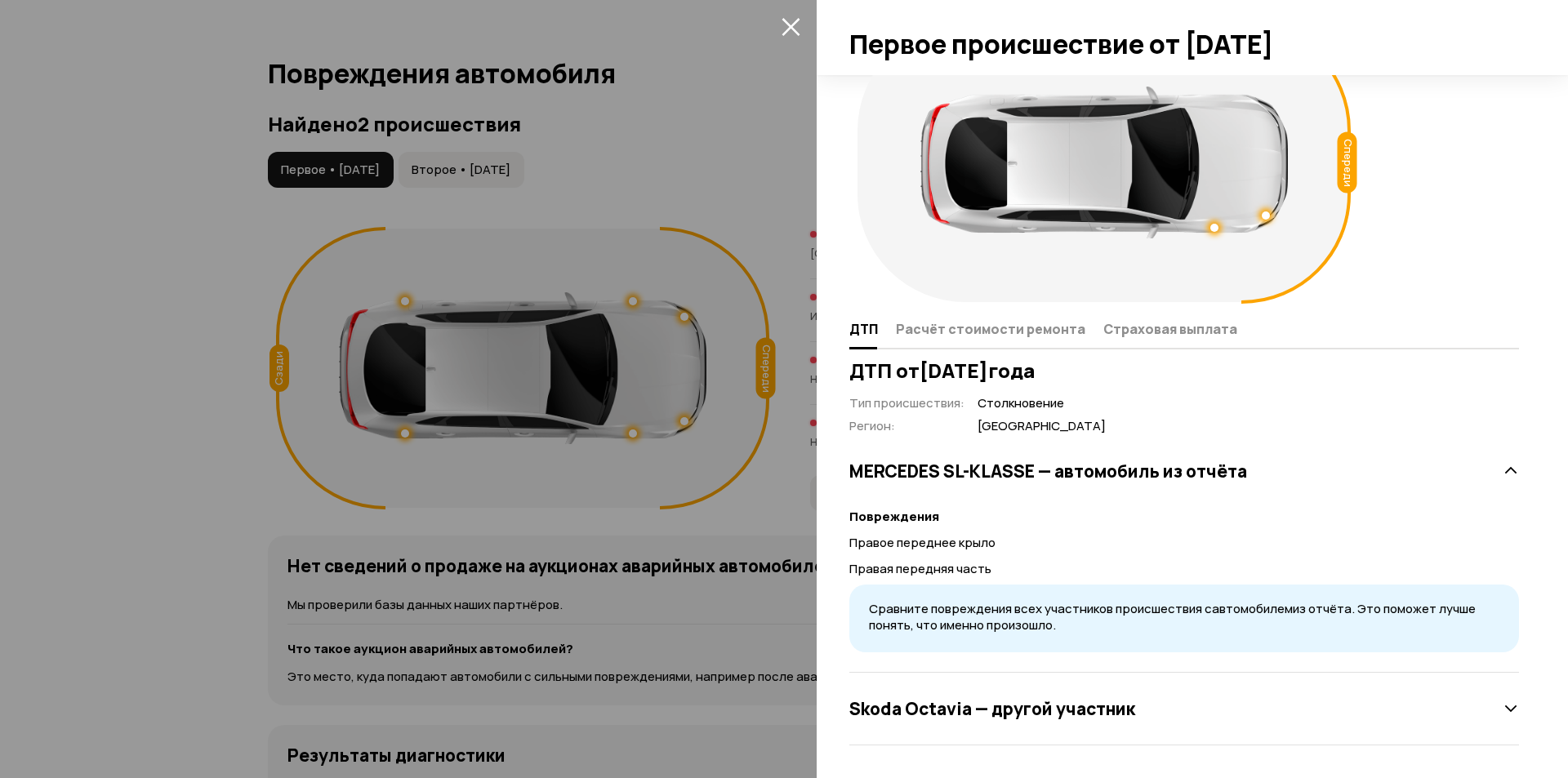
click at [1503, 706] on icon at bounding box center [1511, 709] width 17 height 17
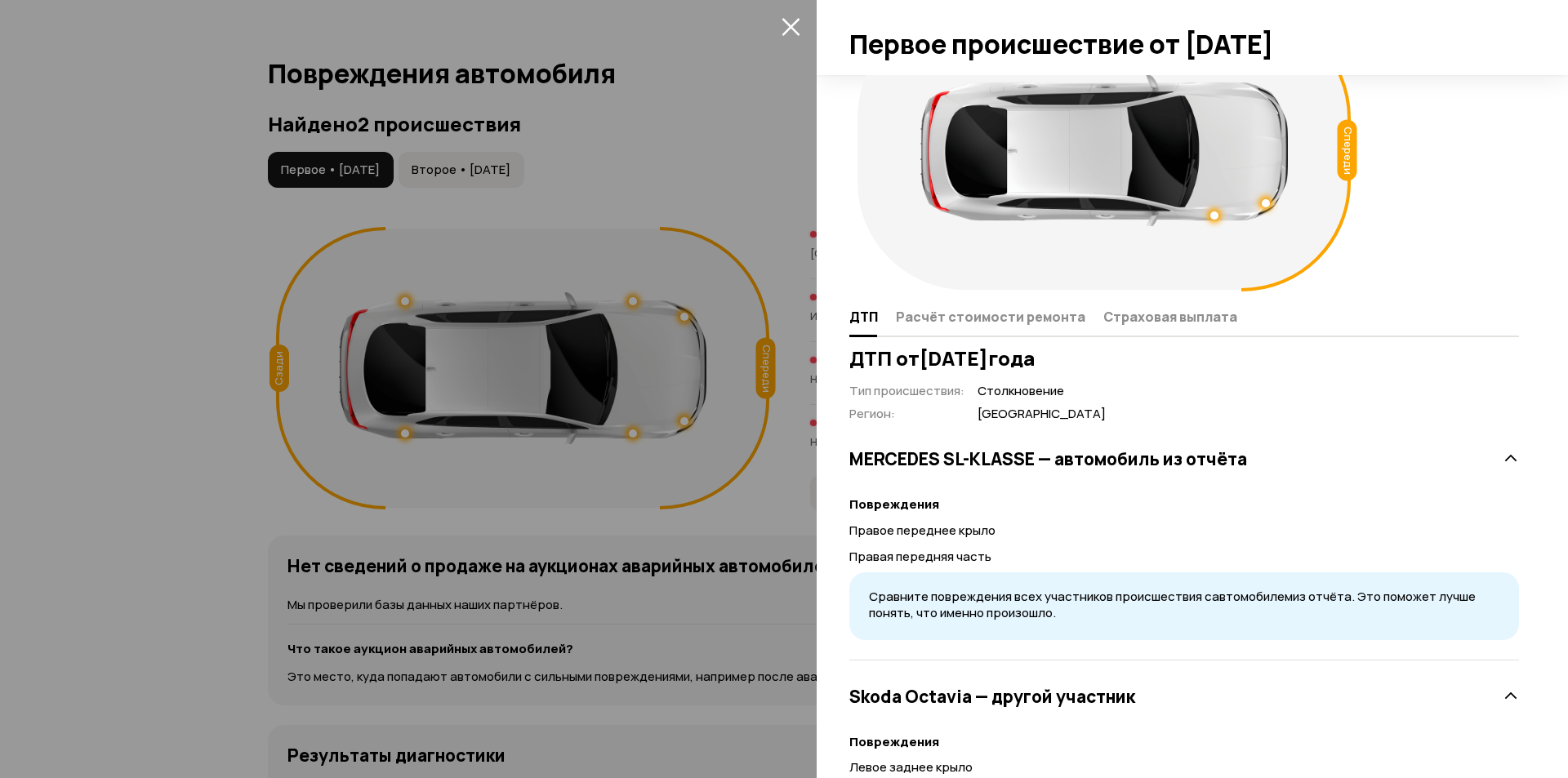
scroll to position [0, 0]
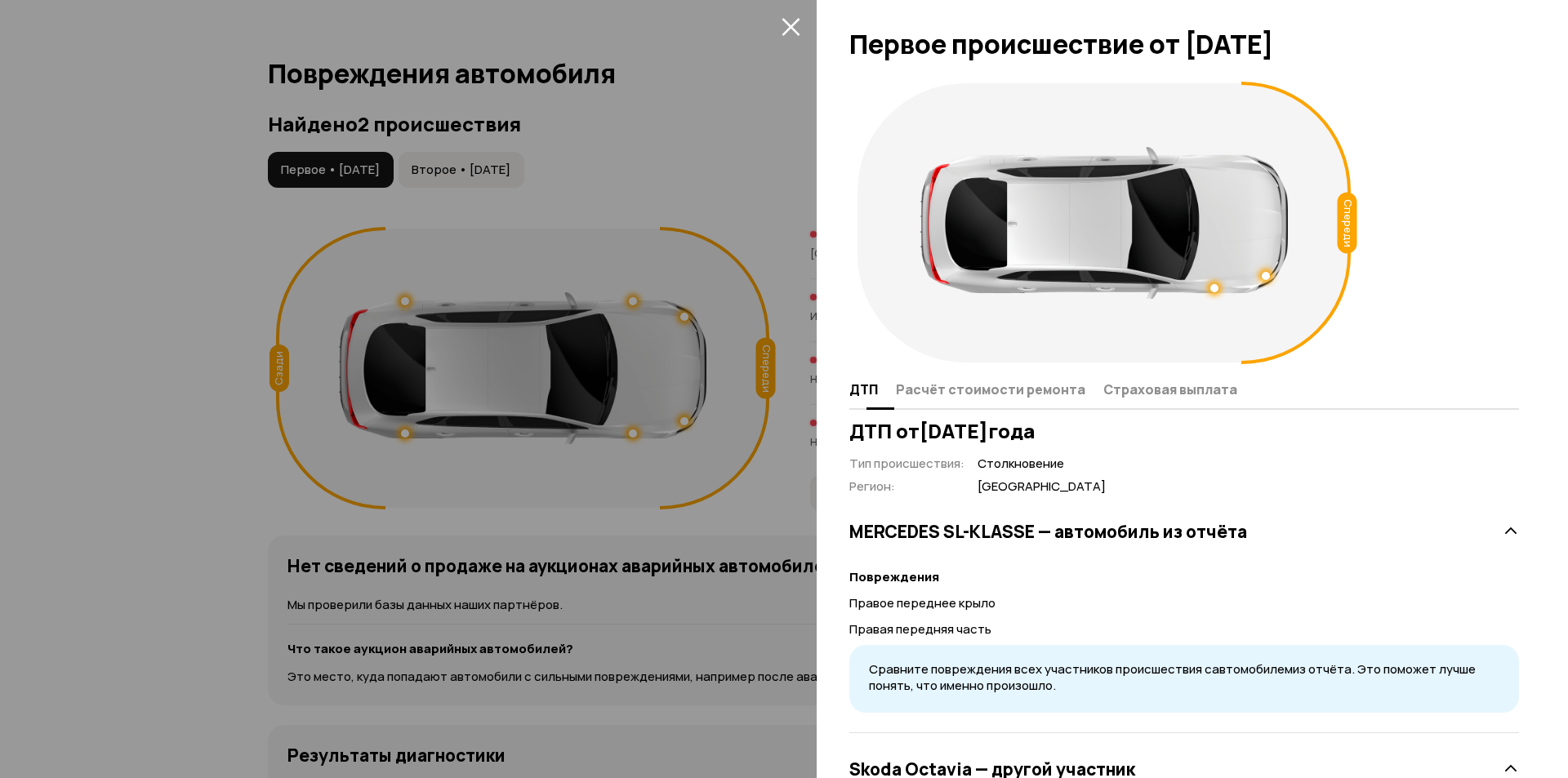
click at [966, 389] on span "Расчёт стоимости ремонта" at bounding box center [990, 389] width 189 height 17
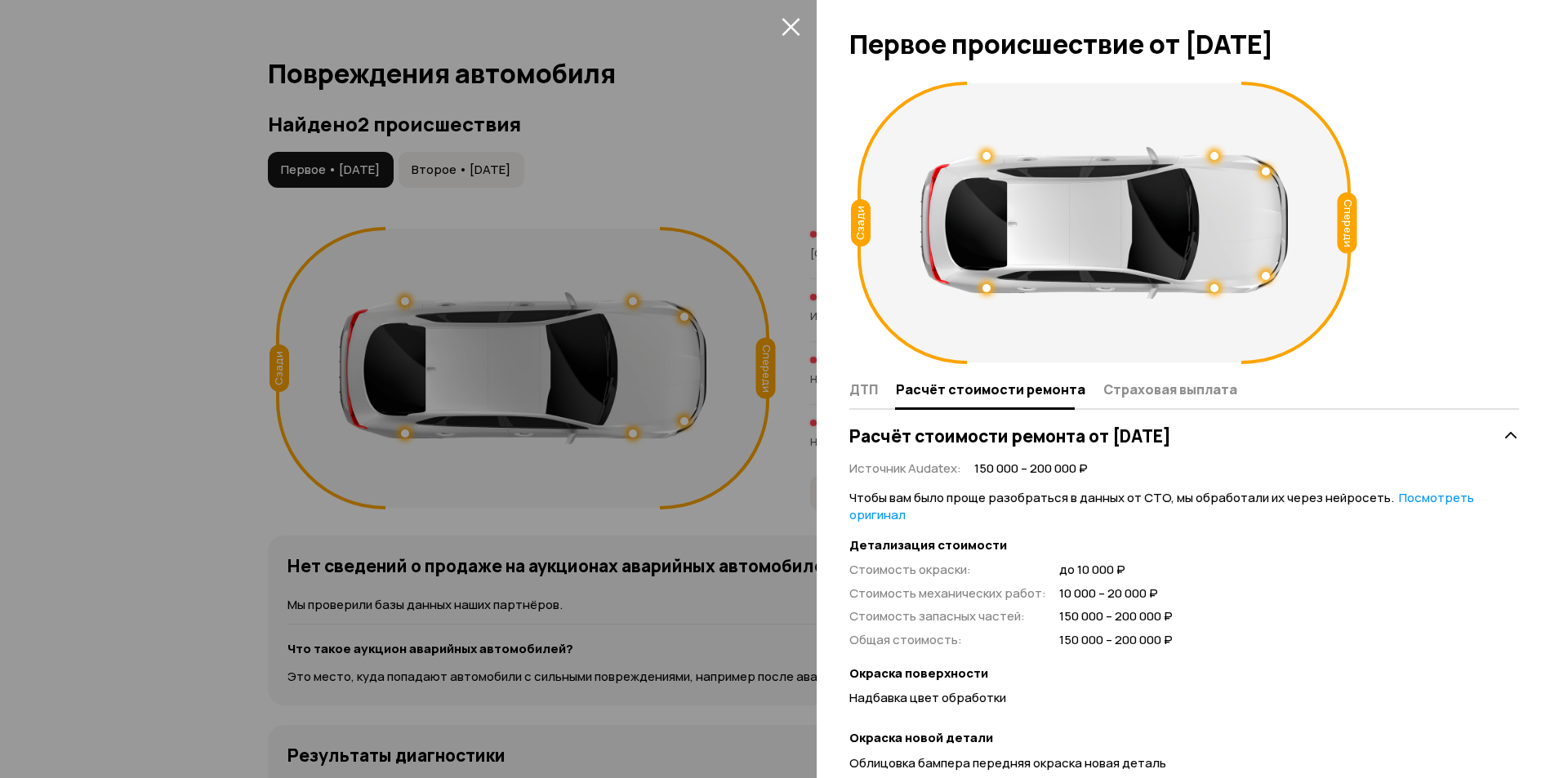
click at [462, 173] on div at bounding box center [784, 389] width 1568 height 778
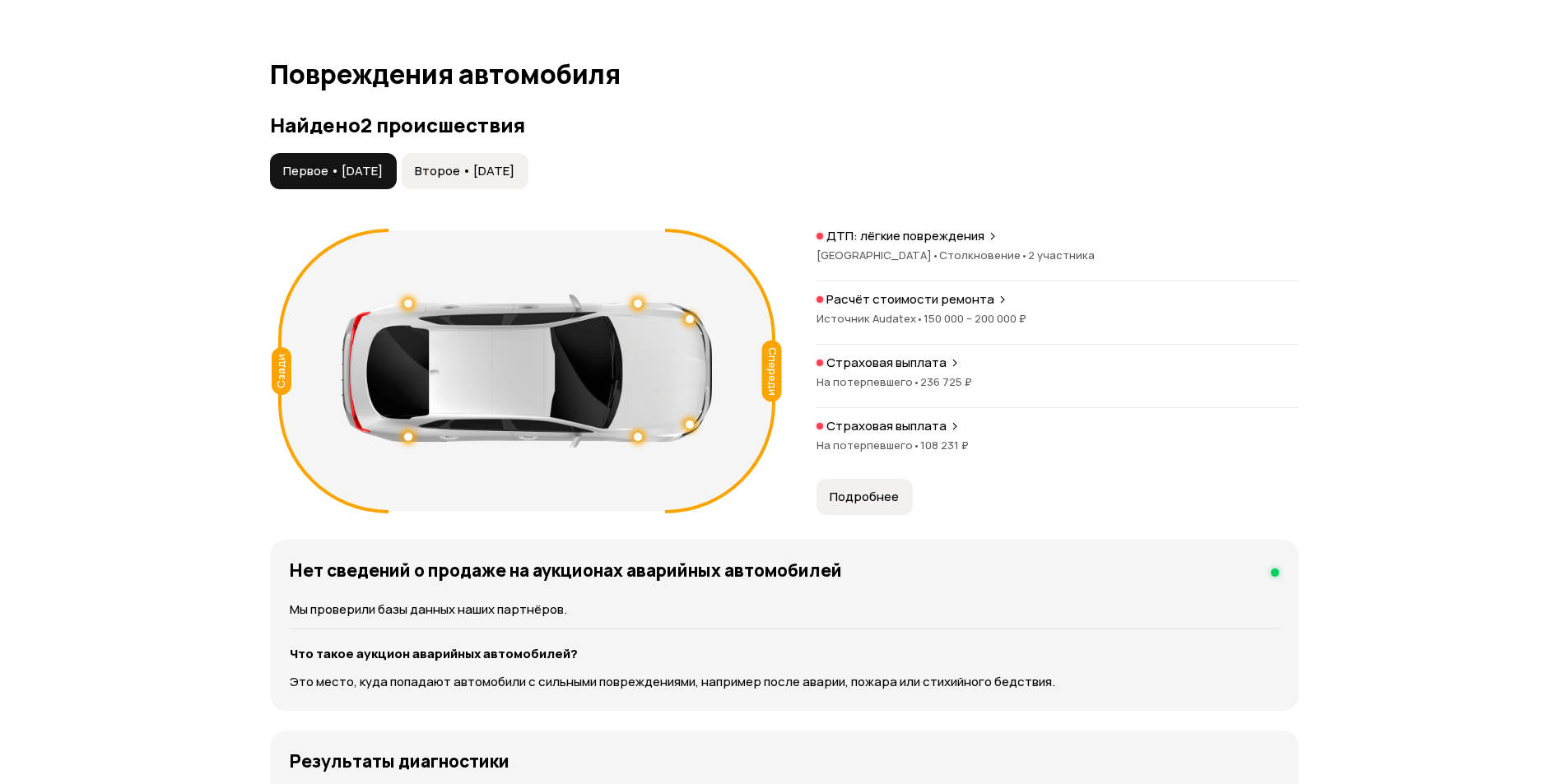
click at [324, 165] on span "Первое • [DATE]" at bounding box center [333, 171] width 99 height 17
click at [881, 494] on span "Подробнее" at bounding box center [864, 497] width 69 height 17
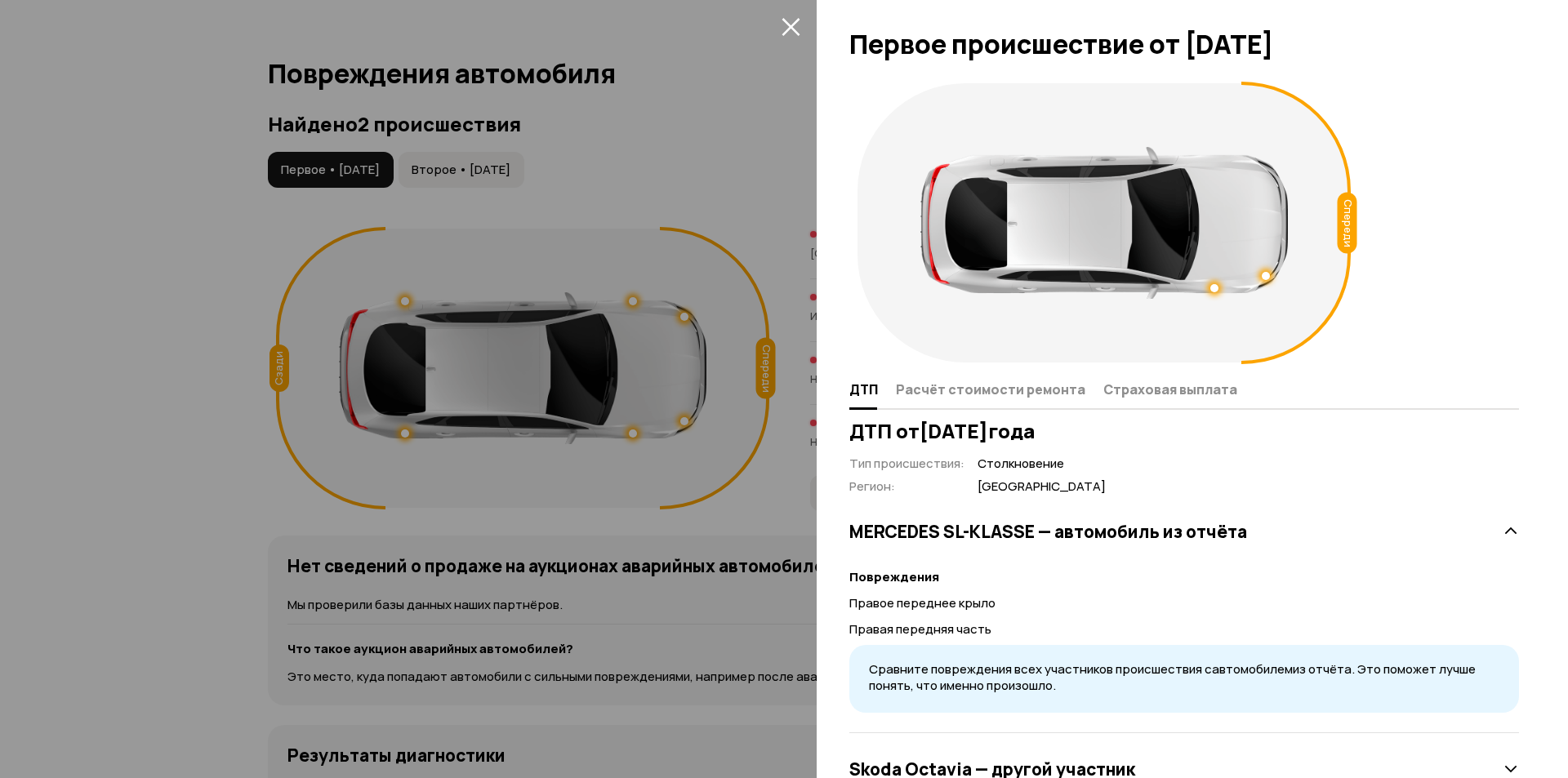
click at [795, 28] on icon "закрыть" at bounding box center [791, 27] width 19 height 19
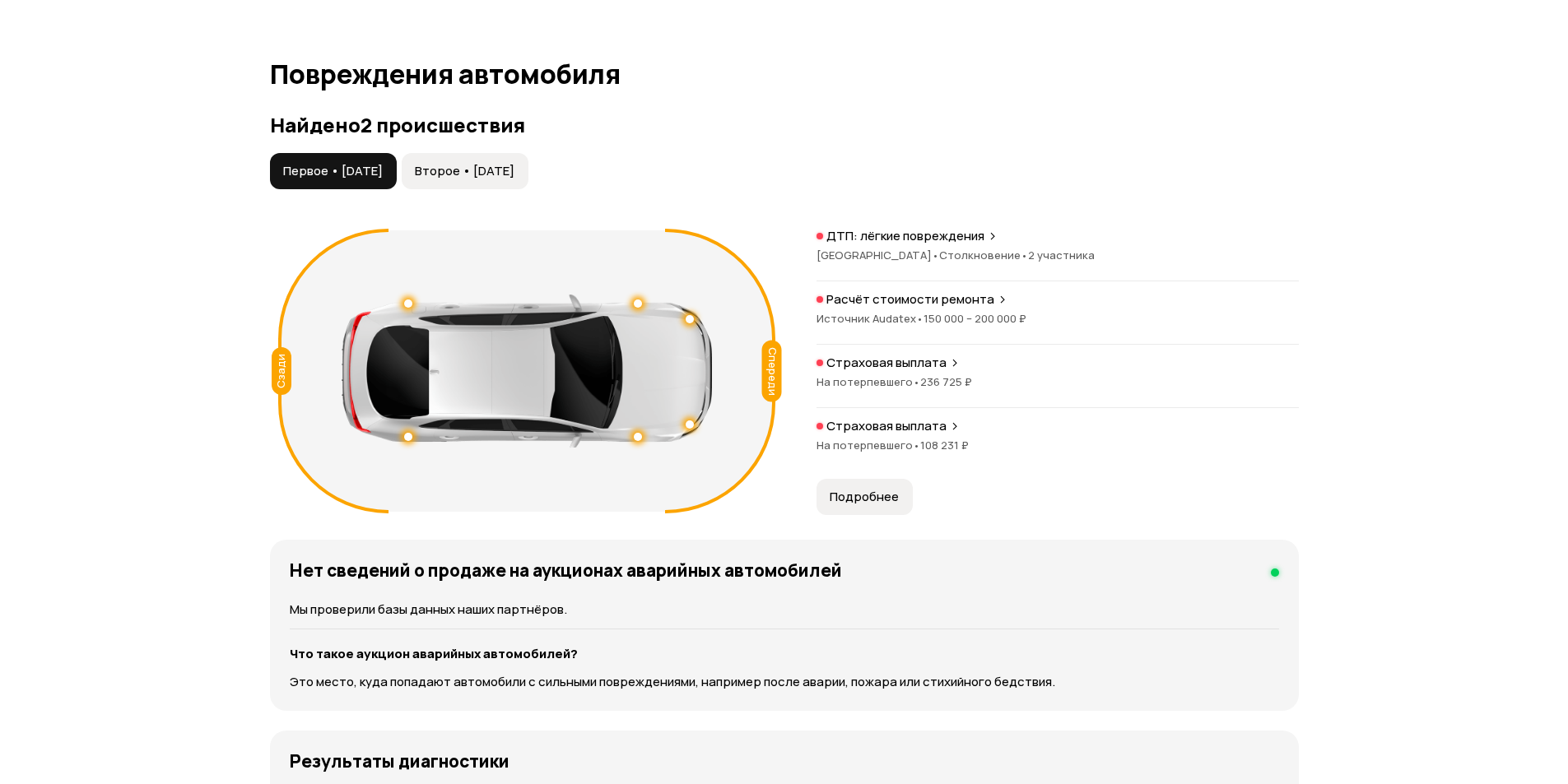
click at [858, 496] on span "Подробнее" at bounding box center [864, 497] width 69 height 17
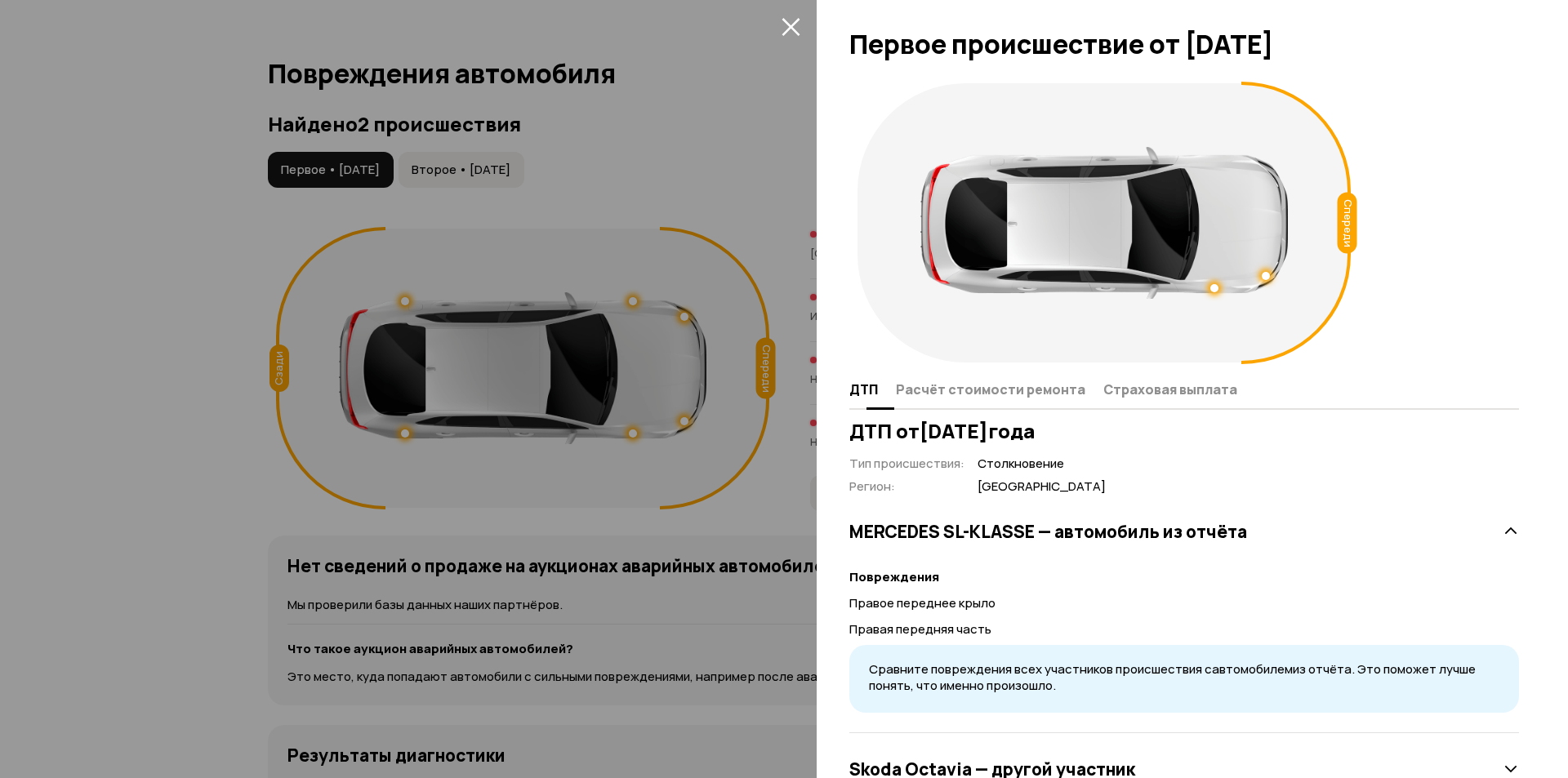
click at [1013, 388] on span "Расчёт стоимости ремонта" at bounding box center [990, 389] width 189 height 17
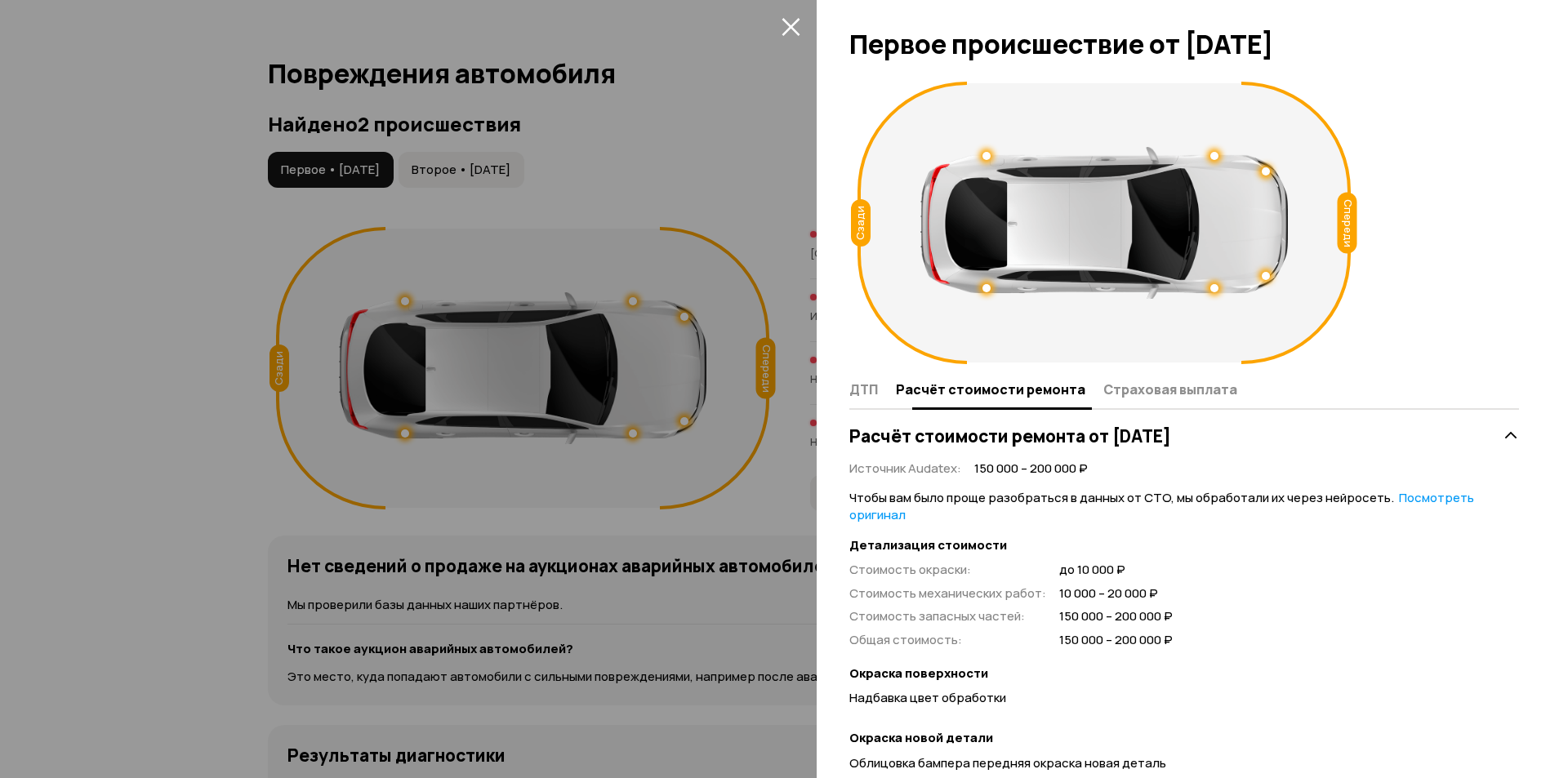
click at [1134, 381] on span "Страховая выплата" at bounding box center [1170, 389] width 134 height 17
